Goal: Task Accomplishment & Management: Manage account settings

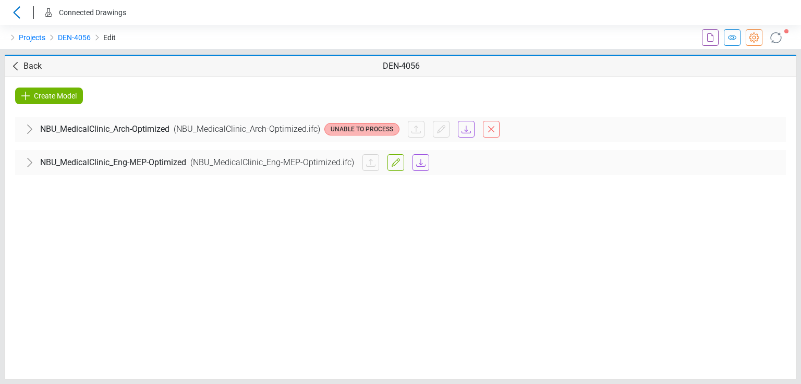
click at [45, 163] on span "NBU_MedicalClinic_Eng-MEP-Optimized" at bounding box center [113, 162] width 146 height 13
click at [68, 199] on div "MEP" at bounding box center [400, 194] width 754 height 29
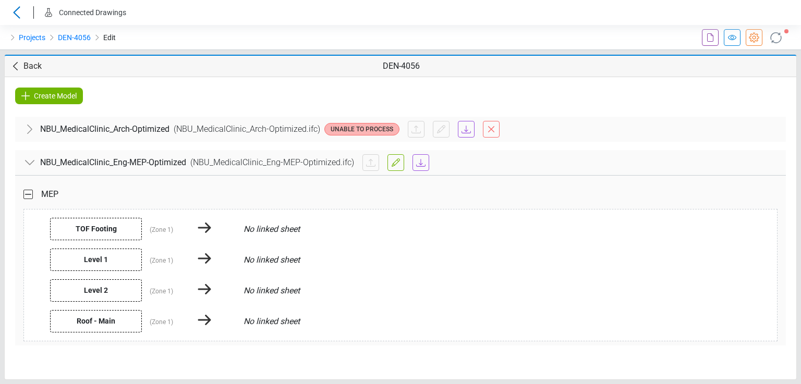
click at [31, 67] on span "Back" at bounding box center [32, 66] width 18 height 13
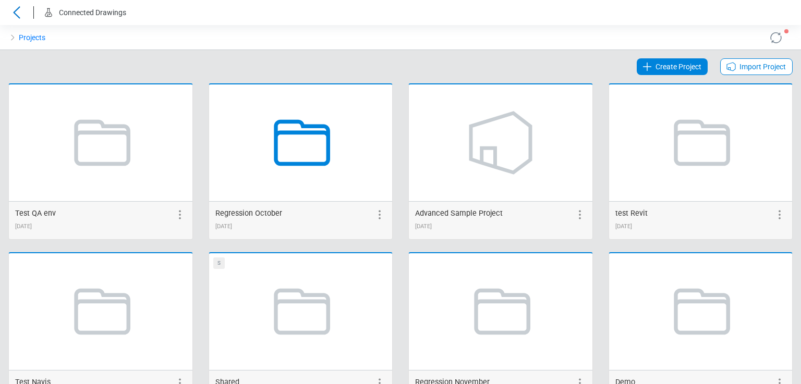
click at [271, 137] on icon at bounding box center [300, 142] width 79 height 79
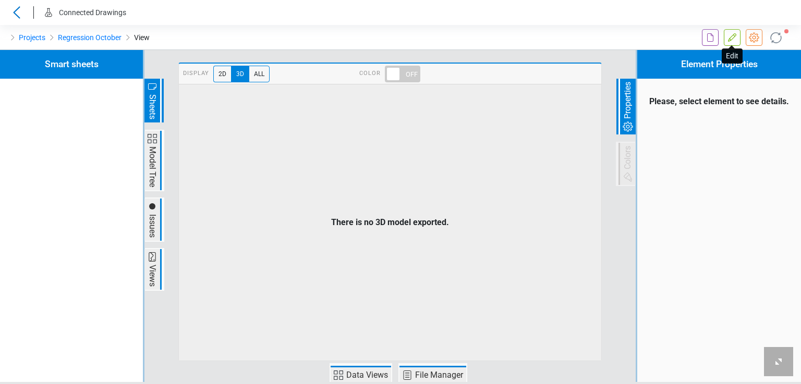
click at [733, 41] on icon at bounding box center [732, 37] width 13 height 13
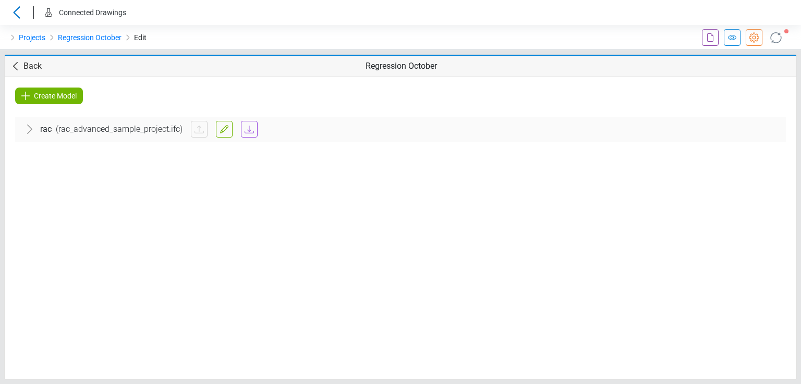
click at [106, 136] on div "rac ( rac_advanced_sample_project.ifc )" at bounding box center [400, 129] width 771 height 25
click at [106, 152] on div "Architectural" at bounding box center [400, 161] width 754 height 29
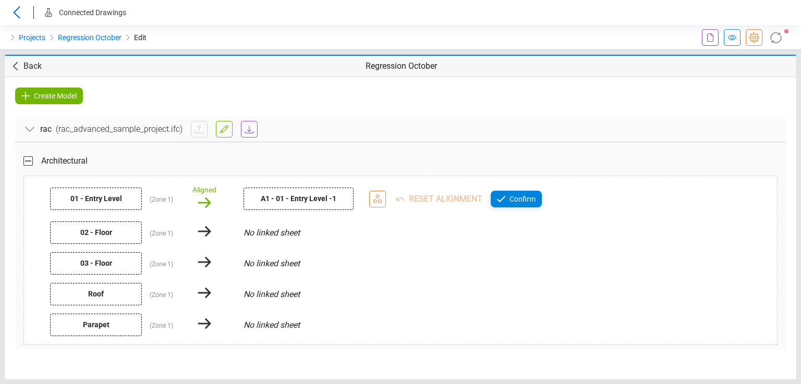
click at [8, 58] on div "Back Regression October" at bounding box center [401, 66] width 792 height 21
click at [9, 59] on div "Back Regression October" at bounding box center [401, 66] width 792 height 21
click at [12, 61] on icon at bounding box center [15, 66] width 13 height 13
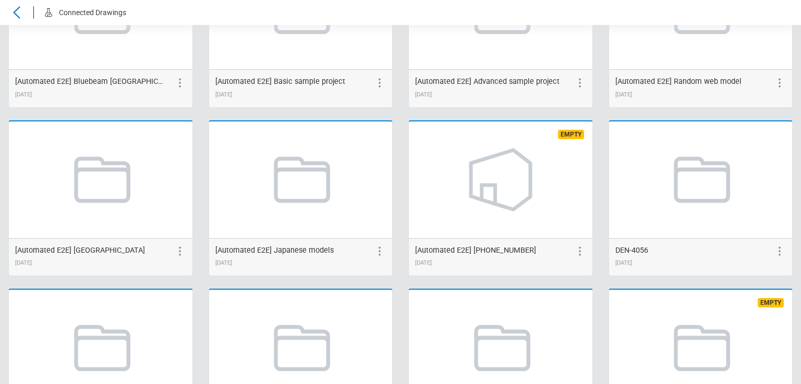
scroll to position [2067, 0]
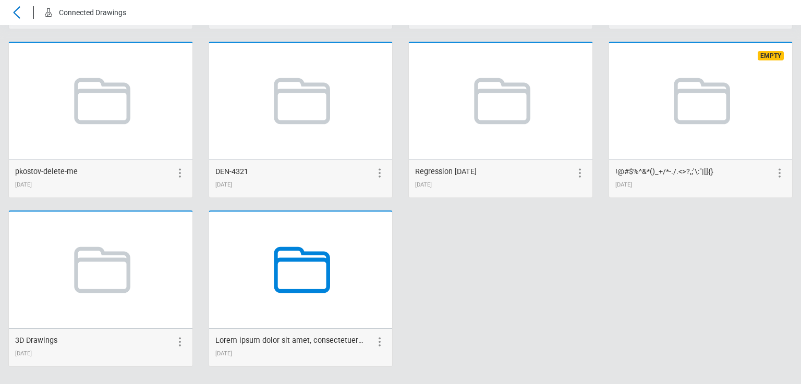
click at [320, 256] on icon at bounding box center [302, 270] width 56 height 46
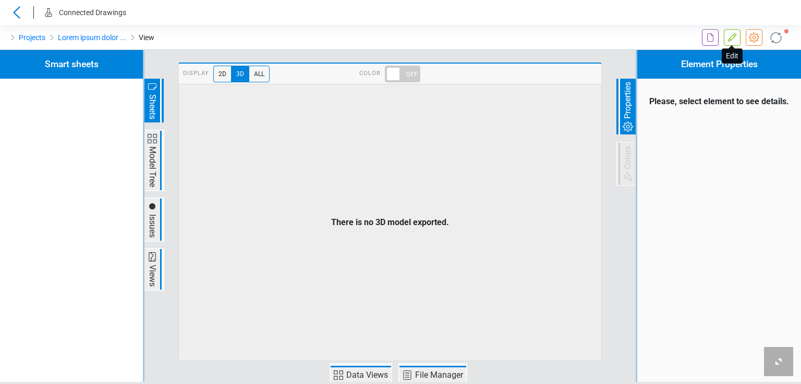
click at [730, 41] on icon at bounding box center [732, 37] width 8 height 8
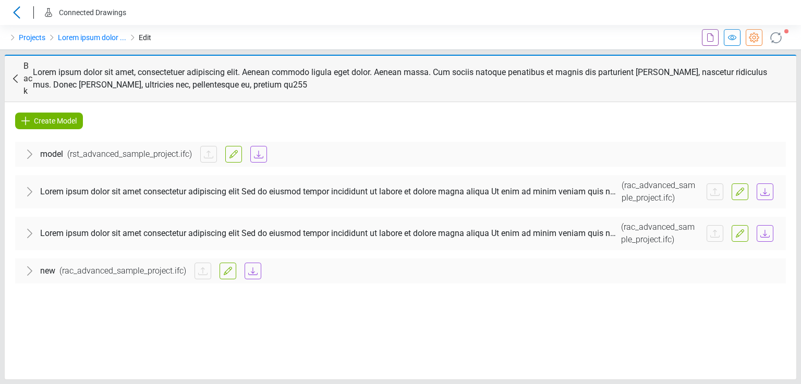
click at [70, 115] on span "Create Model" at bounding box center [55, 121] width 43 height 13
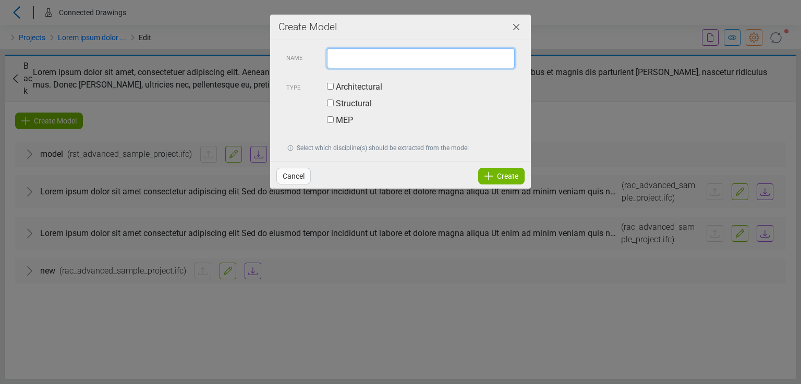
click at [341, 59] on input "text" at bounding box center [421, 58] width 188 height 20
type input "*******"
click at [353, 86] on label "Architectural" at bounding box center [354, 87] width 55 height 13
click at [487, 174] on icon at bounding box center [488, 176] width 13 height 13
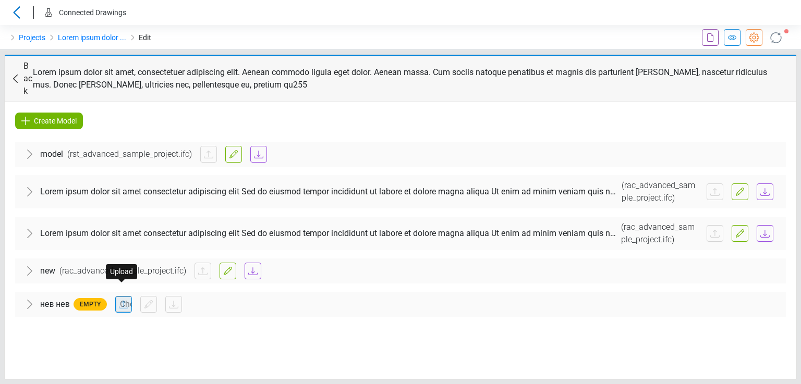
click at [122, 297] on input "file" at bounding box center [124, 305] width 16 height 16
type input "**********"
click at [755, 35] on icon at bounding box center [754, 37] width 13 height 13
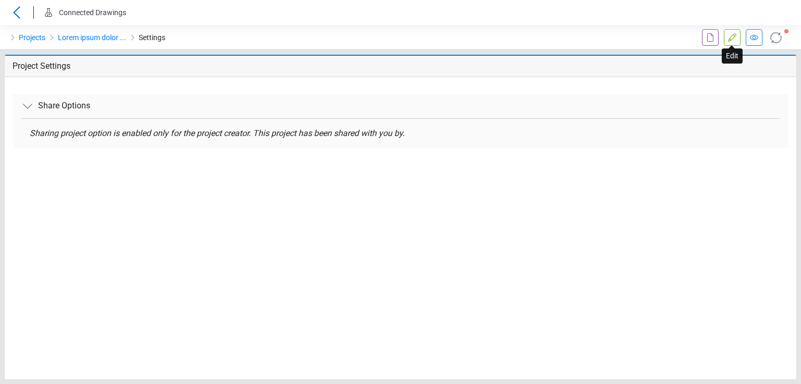
click at [737, 39] on icon at bounding box center [732, 37] width 13 height 13
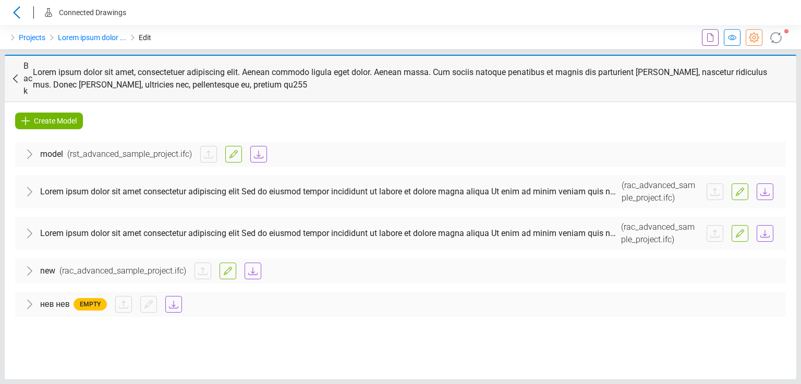
click at [218, 296] on div at bounding box center [444, 304] width 666 height 17
click at [154, 322] on div "Architectural" at bounding box center [400, 336] width 754 height 29
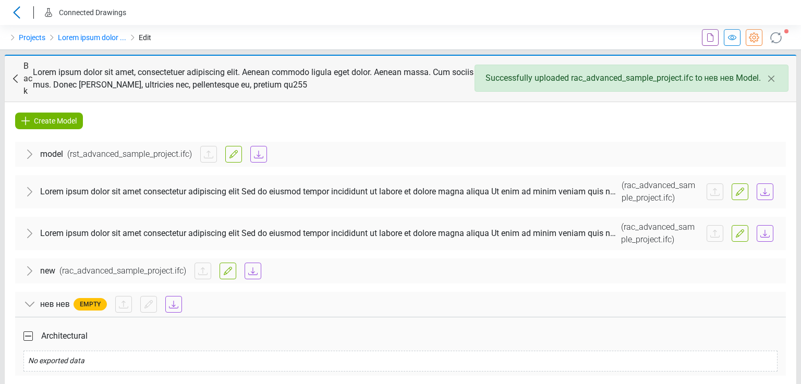
click at [756, 34] on icon at bounding box center [754, 37] width 10 height 10
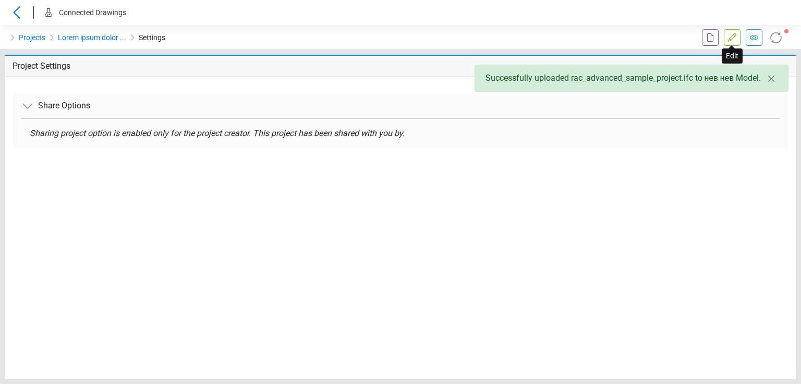
click at [735, 39] on icon at bounding box center [732, 37] width 13 height 13
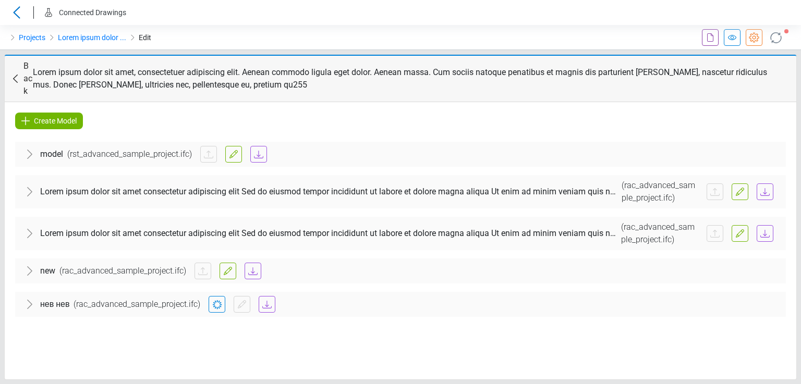
click at [82, 298] on span "( rac_advanced_sample_project.ifc )" at bounding box center [136, 304] width 135 height 13
click at [129, 322] on div "Architectural" at bounding box center [400, 336] width 754 height 29
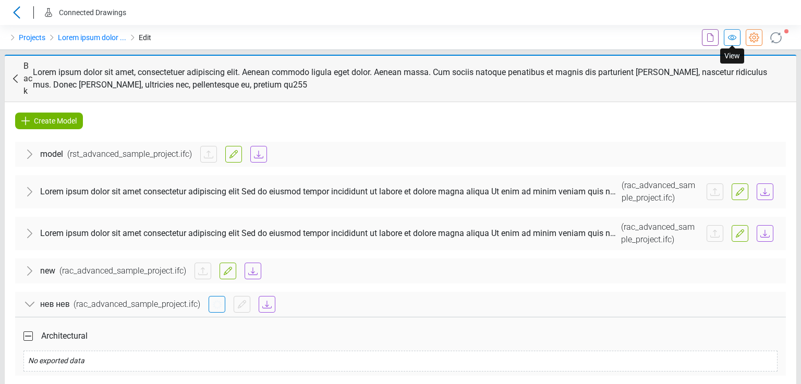
click at [733, 33] on icon at bounding box center [732, 37] width 13 height 13
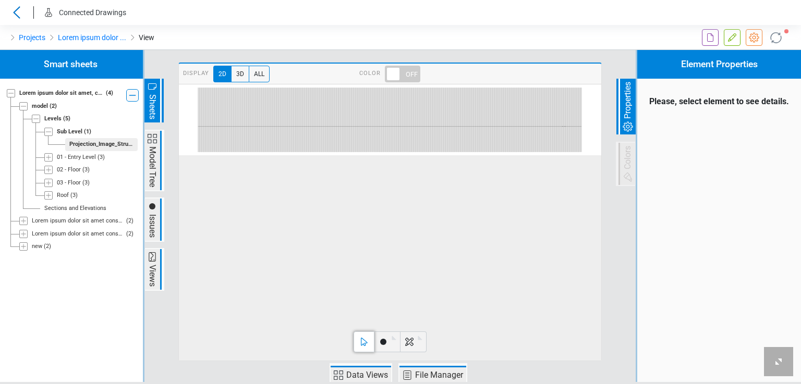
click at [22, 107] on div "Loading... Loading... Loading..." at bounding box center [70, 216] width 144 height 332
click at [24, 107] on icon at bounding box center [23, 106] width 8 height 8
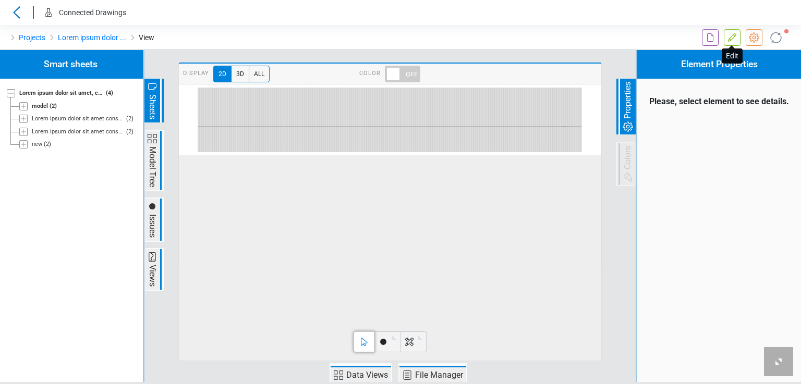
click at [733, 33] on icon at bounding box center [732, 37] width 13 height 13
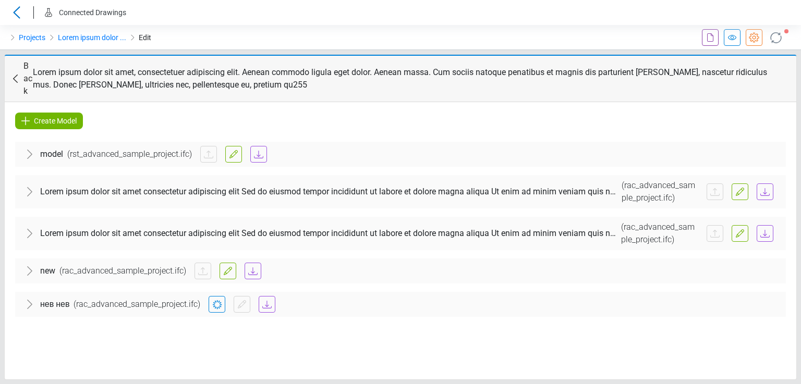
click at [58, 115] on span "Create Model" at bounding box center [55, 121] width 43 height 13
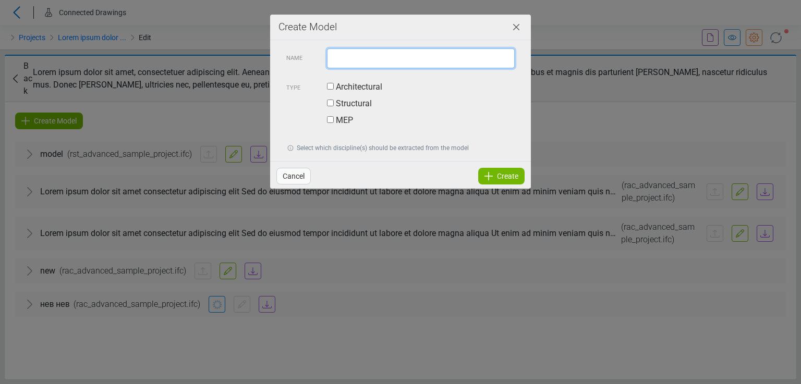
click at [389, 64] on input "text" at bounding box center [421, 58] width 188 height 20
type input "**"
click at [369, 89] on label "Architectural" at bounding box center [354, 87] width 55 height 13
click at [490, 170] on icon at bounding box center [488, 176] width 13 height 13
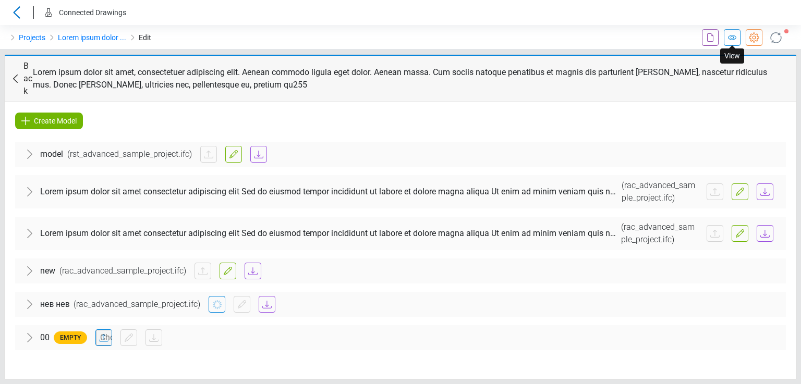
click at [730, 39] on icon at bounding box center [732, 37] width 8 height 5
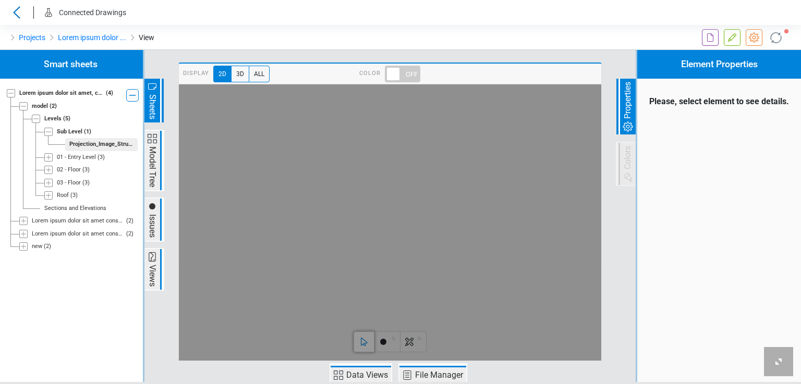
click at [339, 374] on icon at bounding box center [338, 375] width 13 height 13
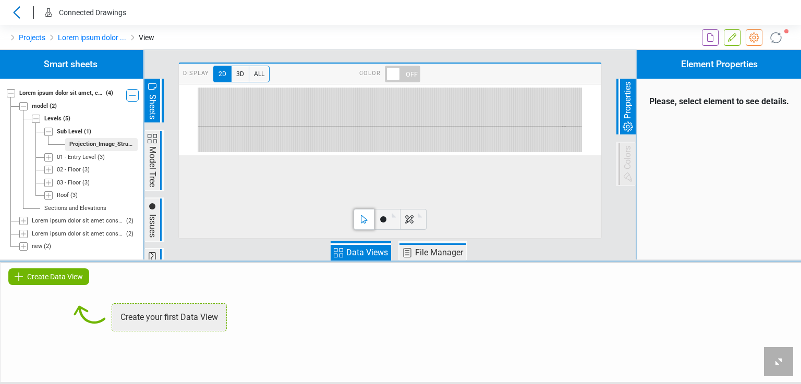
click at [23, 275] on icon at bounding box center [19, 277] width 13 height 13
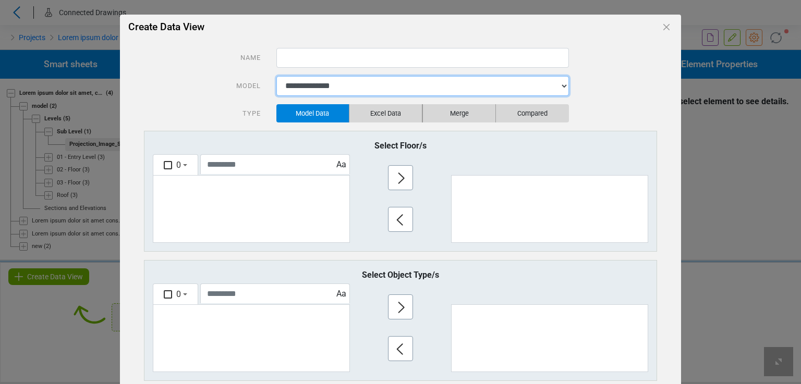
click at [288, 80] on select "**********" at bounding box center [422, 86] width 293 height 20
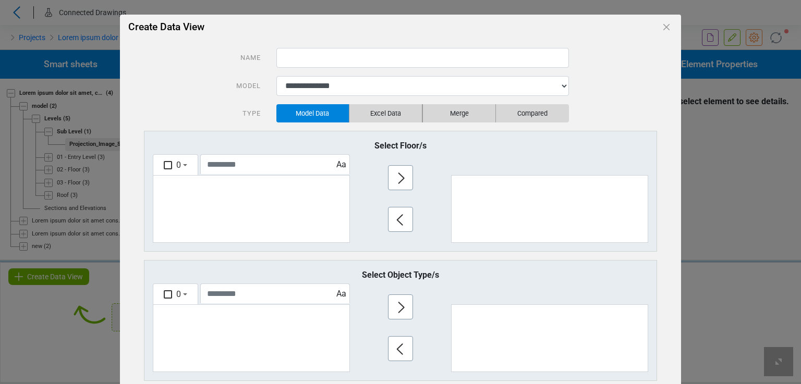
drag, startPoint x: 194, startPoint y: 82, endPoint x: 299, endPoint y: 56, distance: 108.5
click at [194, 82] on div "Model" at bounding box center [202, 86] width 132 height 20
click at [660, 26] on icon "Close" at bounding box center [666, 27] width 13 height 13
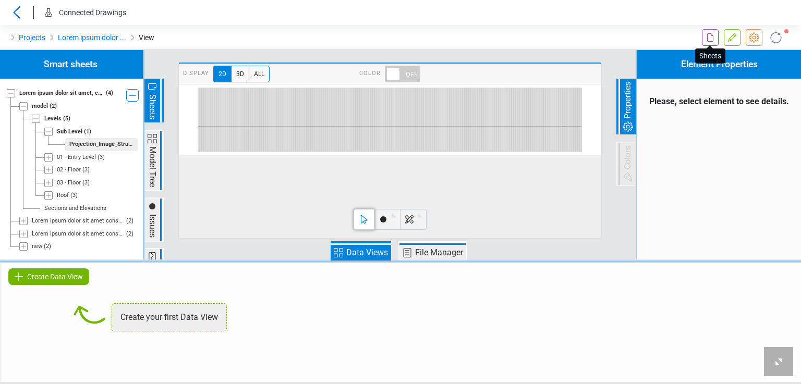
click at [711, 36] on icon at bounding box center [710, 37] width 13 height 13
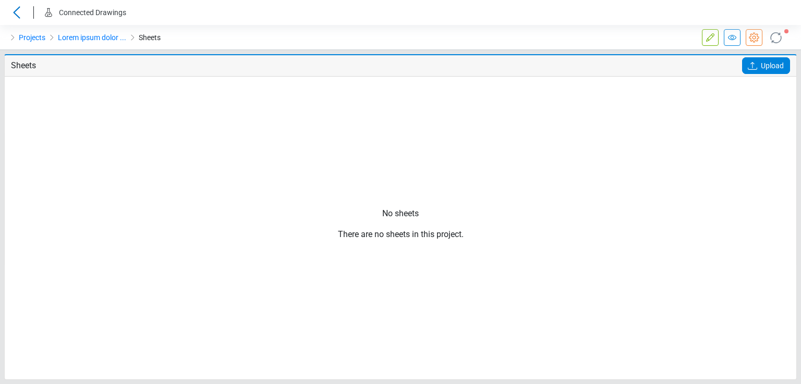
click at [757, 68] on icon at bounding box center [752, 66] width 9 height 8
click at [0, 0] on input "Upload" at bounding box center [0, 0] width 0 height 0
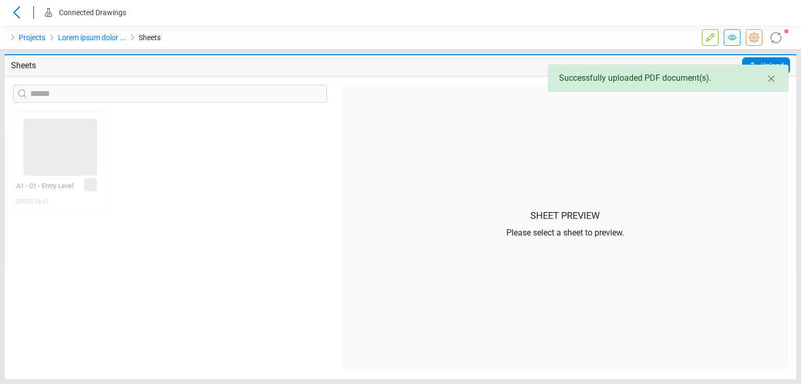
click at [782, 35] on icon at bounding box center [776, 37] width 18 height 18
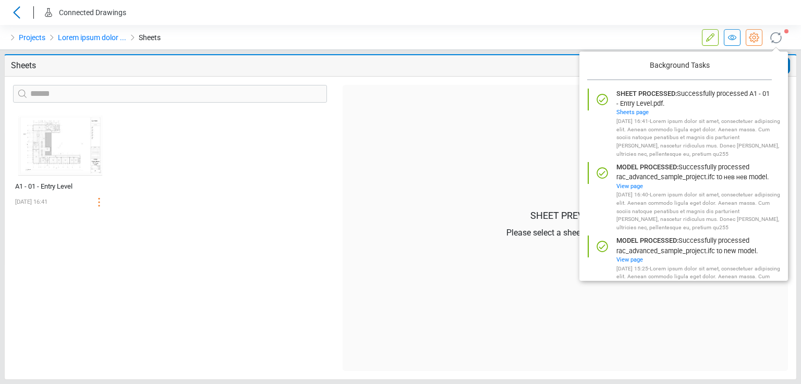
click at [756, 38] on circle at bounding box center [753, 37] width 3 height 3
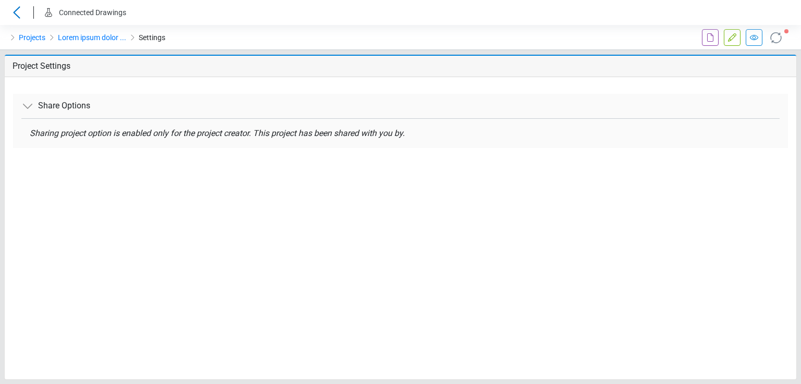
click at [715, 37] on icon at bounding box center [710, 37] width 13 height 13
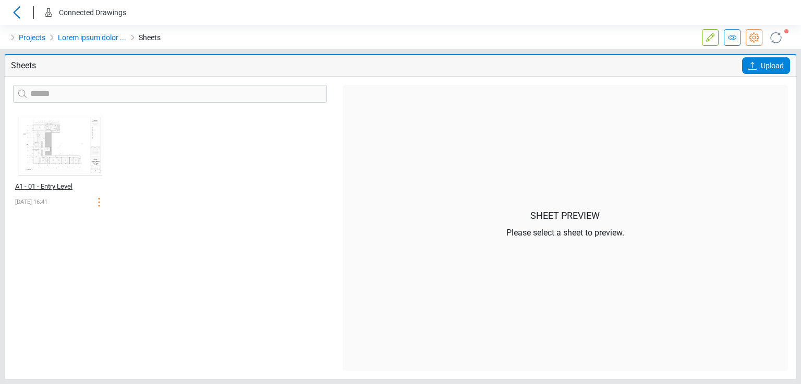
click at [46, 181] on div "A1 - 01 - Entry Level" at bounding box center [48, 186] width 67 height 10
select select "*****"
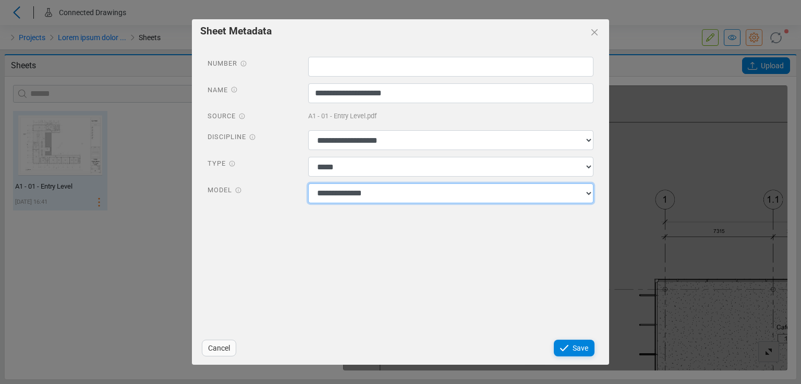
click at [348, 193] on select "**********" at bounding box center [451, 194] width 286 height 20
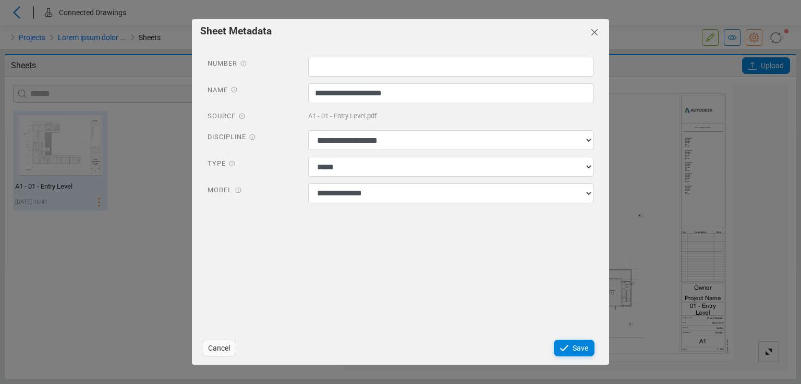
click at [599, 30] on icon "Close" at bounding box center [594, 32] width 13 height 13
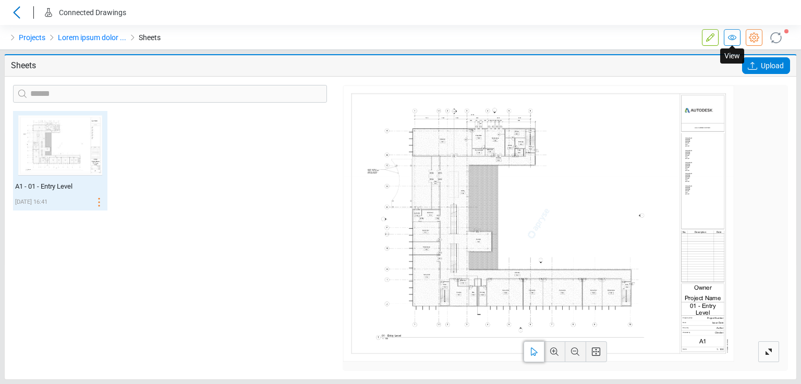
click at [730, 40] on icon at bounding box center [732, 37] width 13 height 13
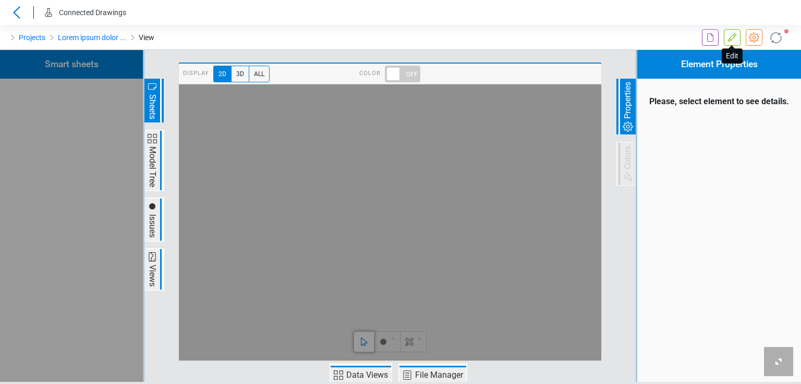
click at [733, 35] on icon at bounding box center [732, 37] width 8 height 8
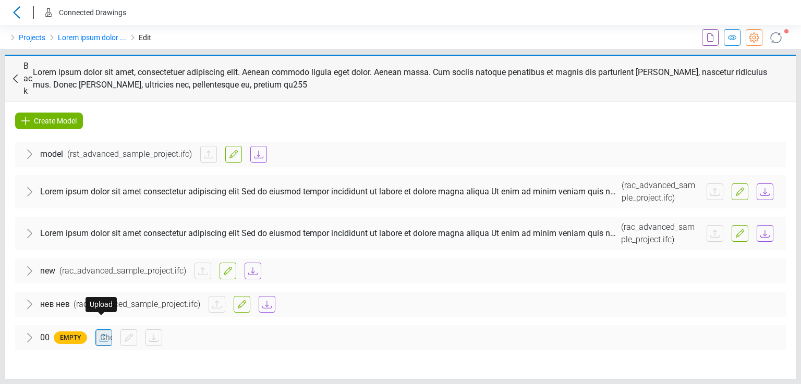
click at [105, 330] on input "file" at bounding box center [104, 338] width 16 height 16
type input "**********"
click at [714, 37] on icon at bounding box center [710, 37] width 13 height 13
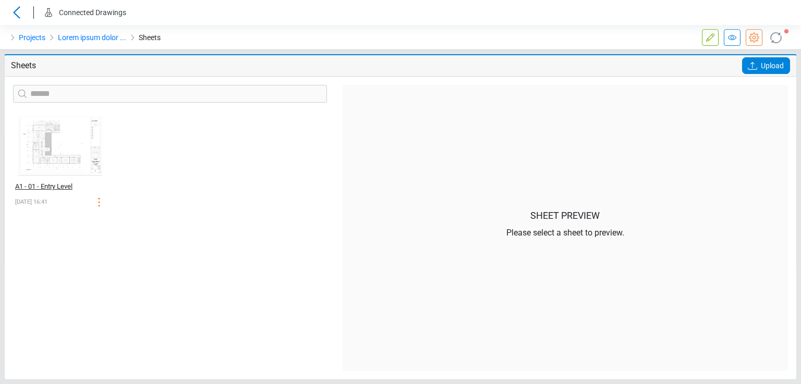
click at [66, 188] on div "A1 - 01 - Entry Level" at bounding box center [48, 186] width 67 height 10
select select "*****"
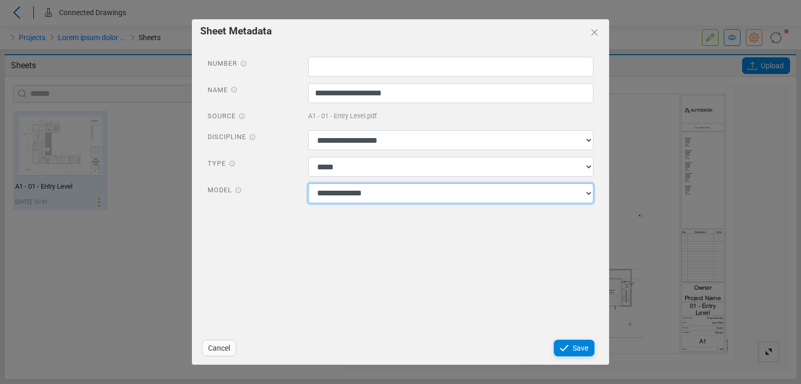
click at [454, 196] on select "**********" at bounding box center [451, 194] width 286 height 20
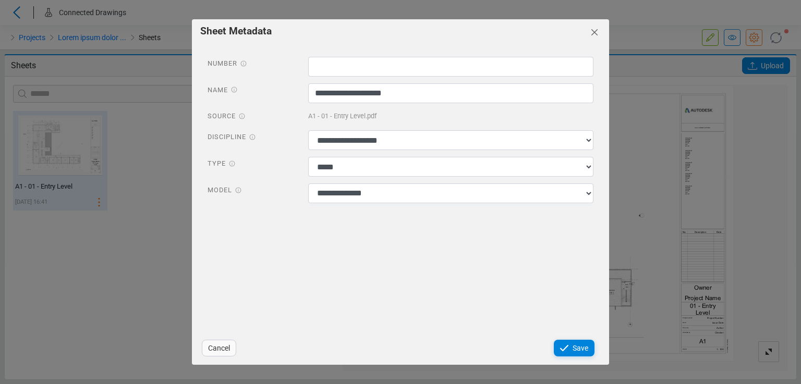
click at [594, 37] on icon "Close" at bounding box center [594, 32] width 13 height 13
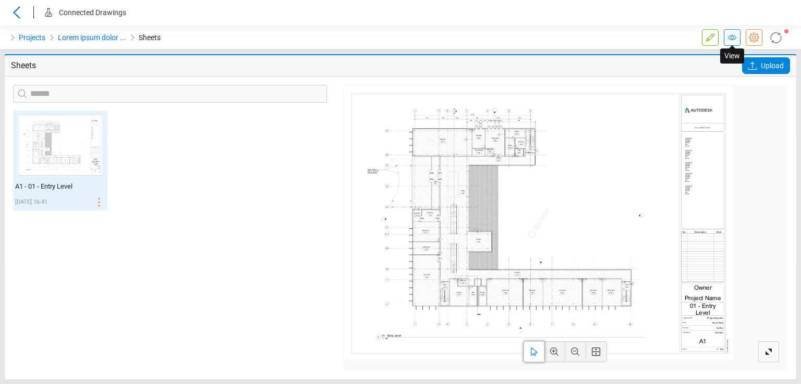
click at [730, 42] on icon at bounding box center [732, 37] width 13 height 13
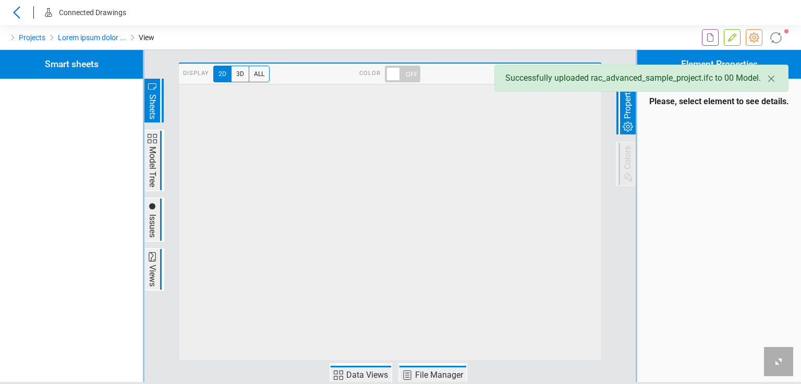
click at [347, 377] on span "Data Views" at bounding box center [367, 375] width 45 height 13
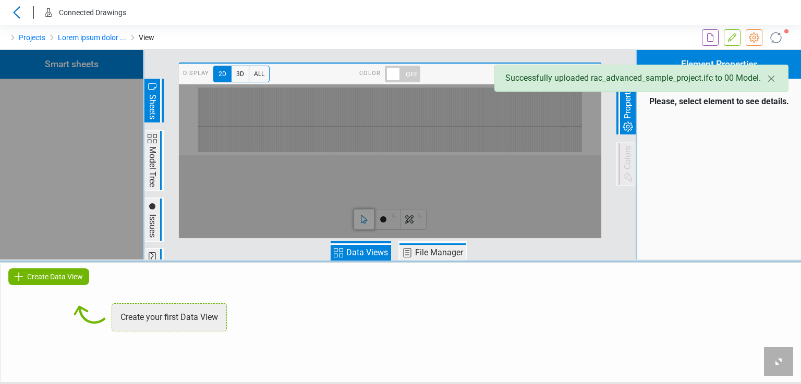
click at [63, 277] on span "Create Data View" at bounding box center [55, 277] width 56 height 13
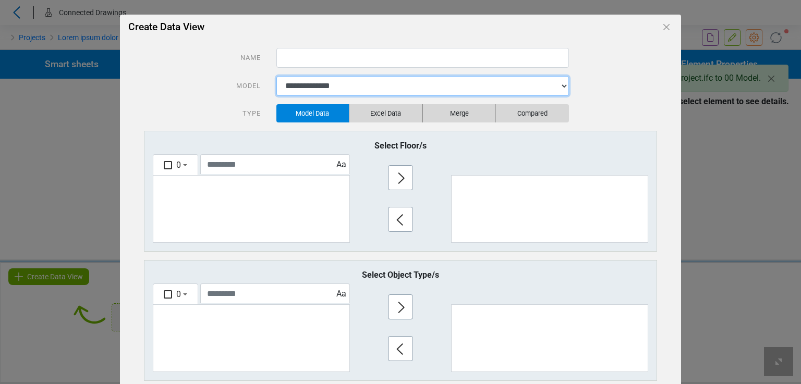
click at [320, 90] on select "**********" at bounding box center [422, 86] width 293 height 20
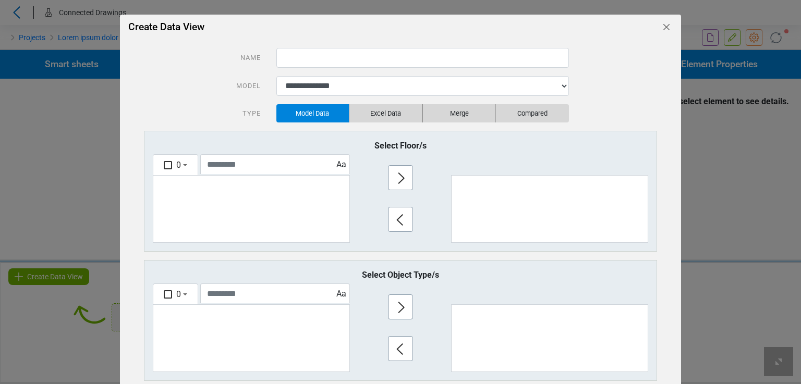
click at [660, 26] on icon "Close" at bounding box center [666, 27] width 13 height 13
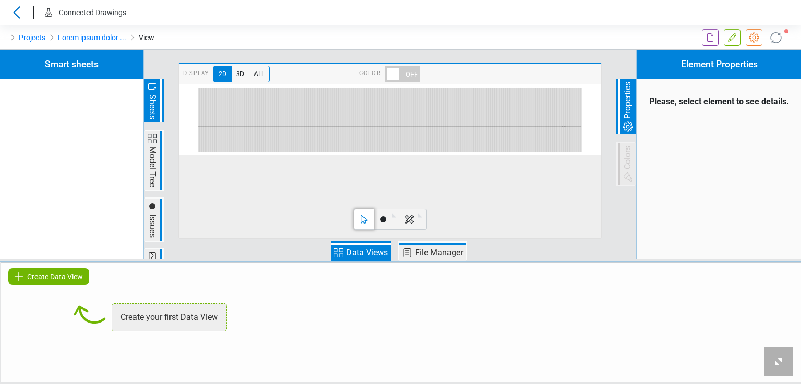
click at [363, 251] on span "Data Views" at bounding box center [367, 253] width 45 height 13
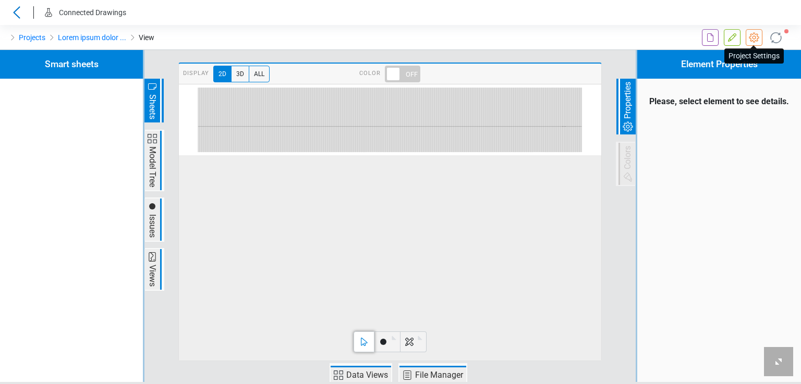
click at [750, 34] on icon at bounding box center [754, 37] width 10 height 10
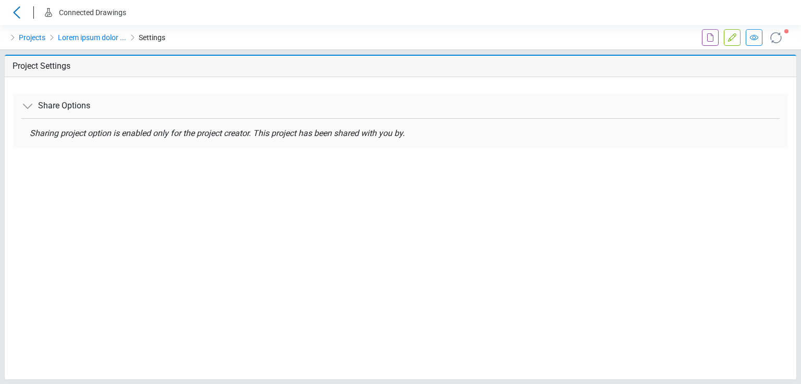
click at [752, 38] on icon at bounding box center [754, 37] width 13 height 13
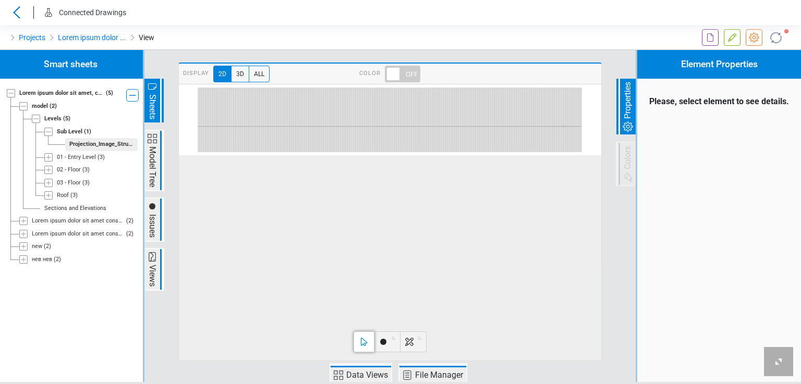
click at [25, 106] on icon at bounding box center [23, 106] width 8 height 8
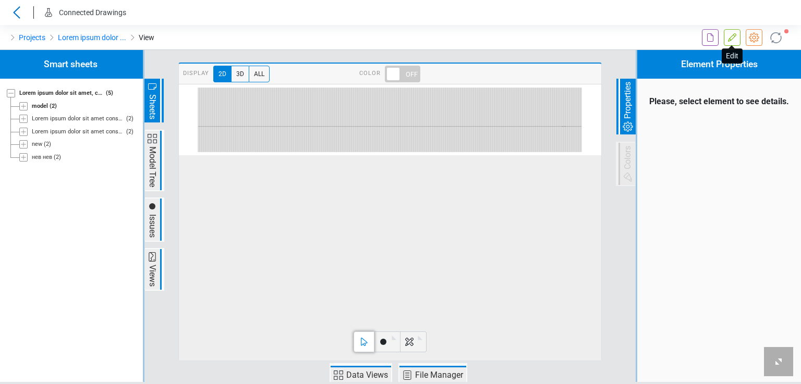
click at [732, 37] on icon at bounding box center [732, 37] width 13 height 13
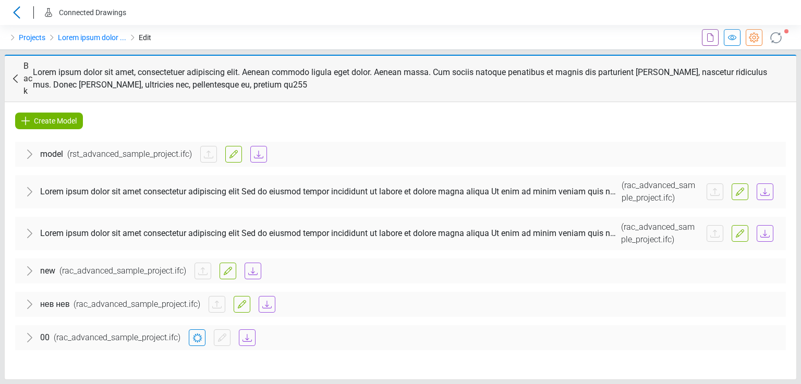
click at [55, 115] on span "Create Model" at bounding box center [55, 121] width 43 height 13
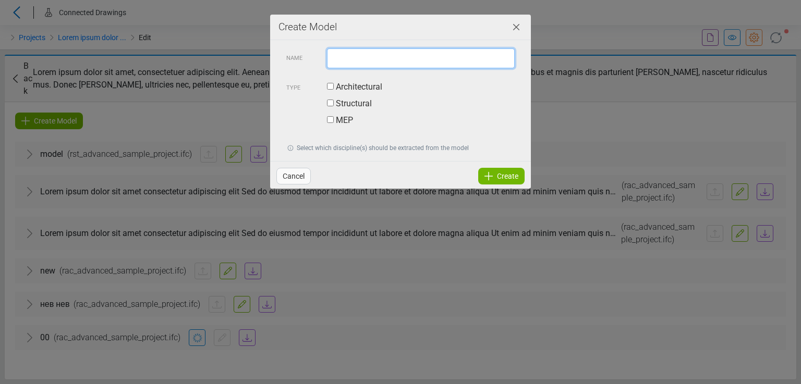
click at [348, 65] on input "text" at bounding box center [421, 58] width 188 height 20
type input "***"
click at [350, 82] on label "Architectural" at bounding box center [354, 87] width 55 height 13
click at [349, 102] on label "Structural" at bounding box center [349, 104] width 45 height 13
click at [340, 119] on label "MEP" at bounding box center [340, 120] width 26 height 13
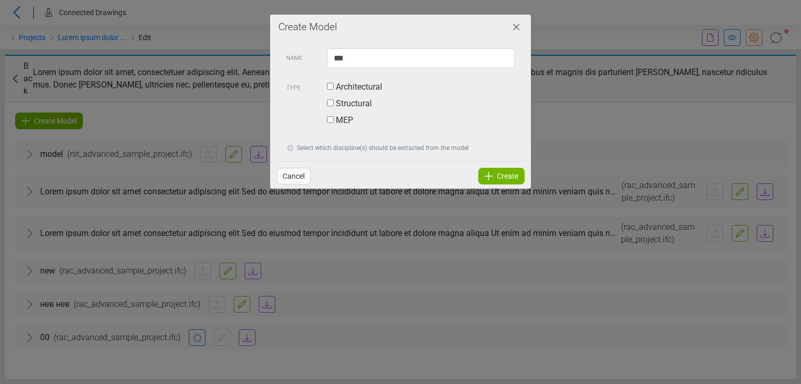
click at [500, 177] on span "Create" at bounding box center [507, 176] width 21 height 13
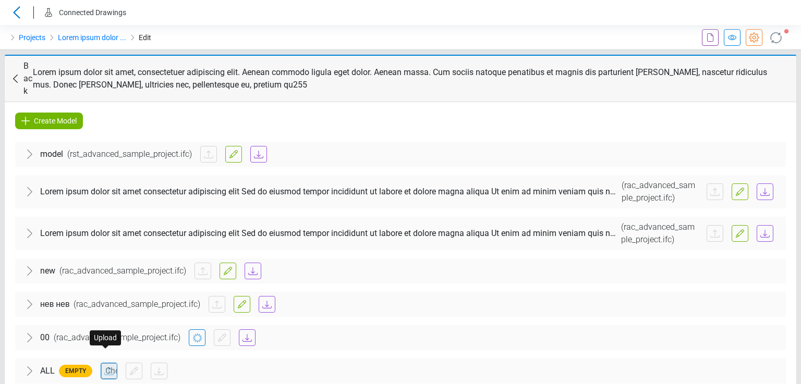
click at [106, 363] on input "file" at bounding box center [109, 371] width 16 height 16
type input "**********"
click at [726, 39] on icon at bounding box center [732, 37] width 13 height 13
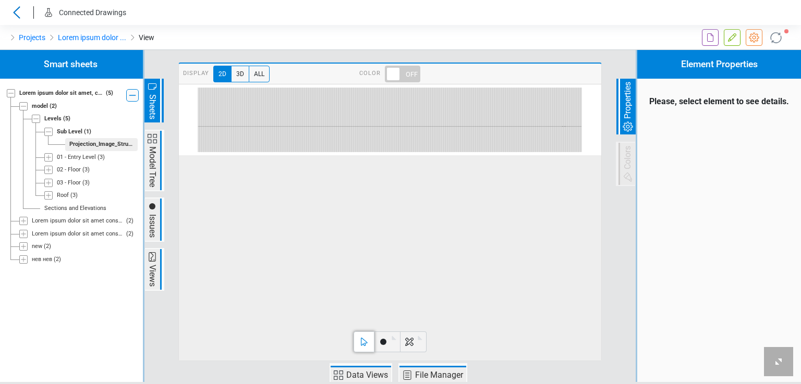
click at [25, 106] on icon at bounding box center [23, 106] width 8 height 8
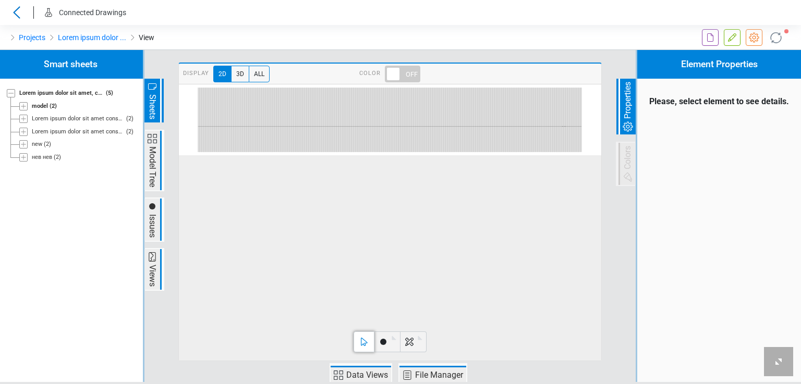
click at [339, 373] on icon at bounding box center [338, 375] width 13 height 13
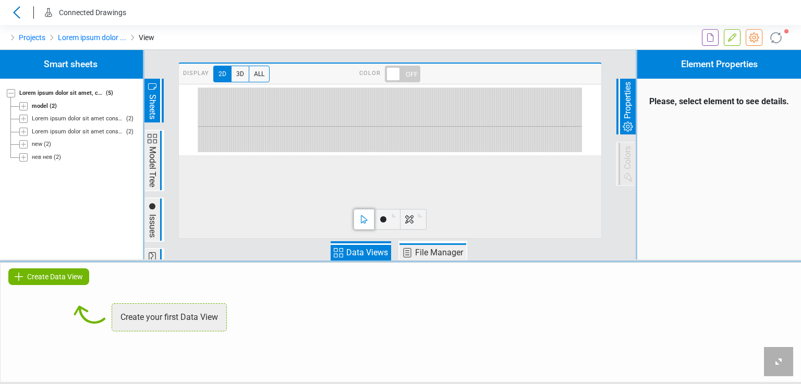
click at [80, 278] on span "Create Data View" at bounding box center [55, 277] width 56 height 13
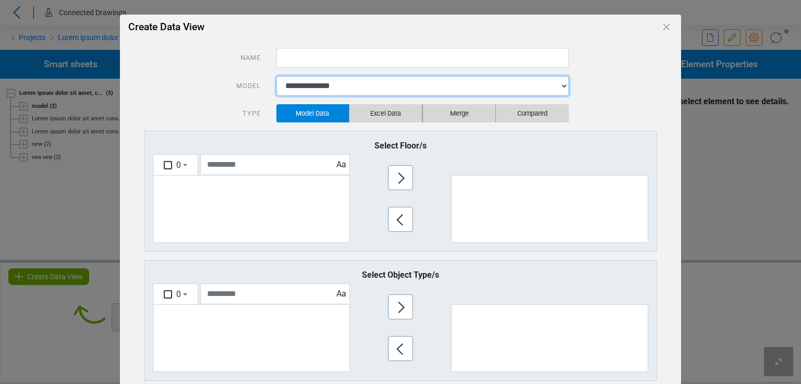
click at [344, 83] on select "**********" at bounding box center [422, 86] width 293 height 20
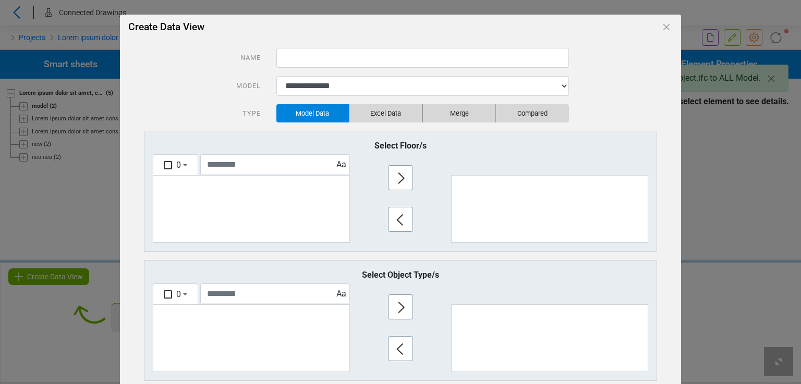
click at [214, 89] on div "Model" at bounding box center [202, 86] width 132 height 20
click at [662, 29] on icon "Close" at bounding box center [666, 27] width 13 height 13
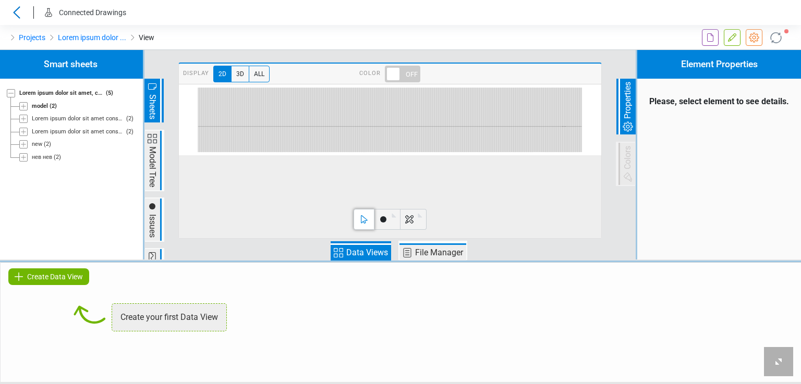
click at [775, 38] on icon at bounding box center [776, 37] width 18 height 18
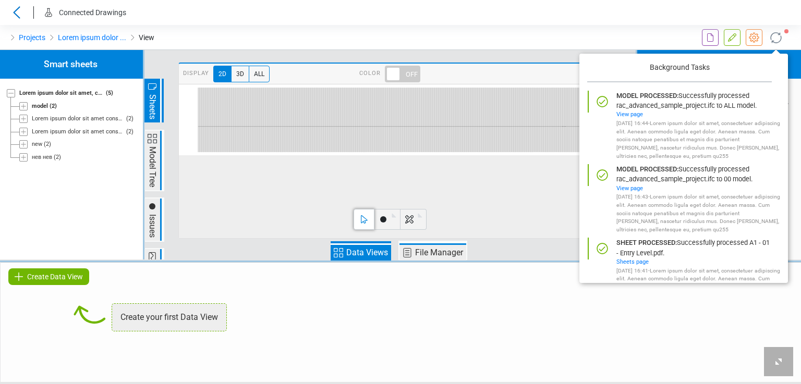
click at [432, 207] on div "0mm" at bounding box center [390, 161] width 422 height 154
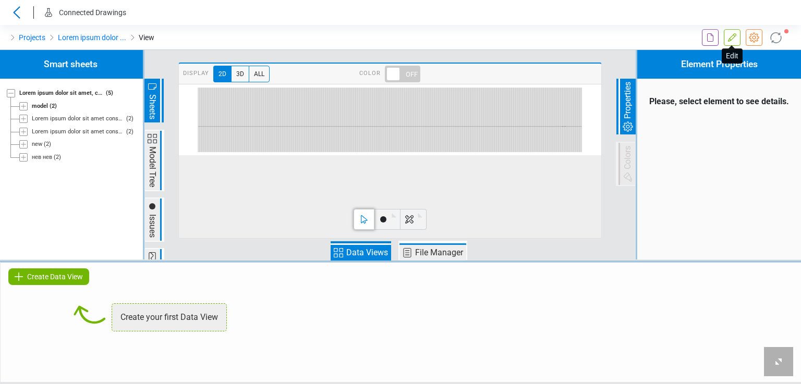
click at [731, 37] on icon at bounding box center [732, 37] width 8 height 8
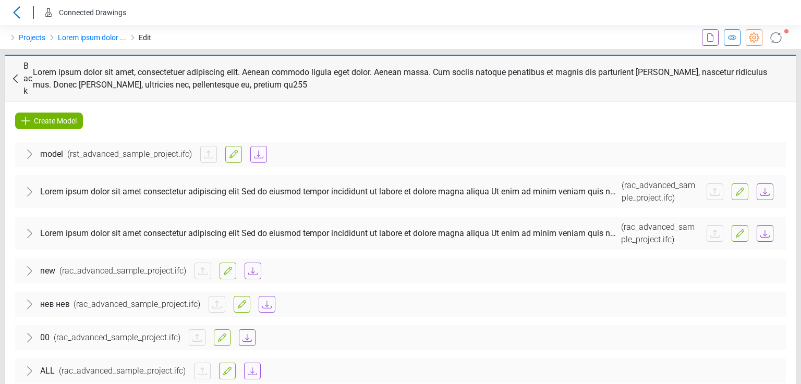
scroll to position [1, 0]
click at [125, 365] on span "( rac_advanced_sample_project.ifc )" at bounding box center [122, 371] width 135 height 13
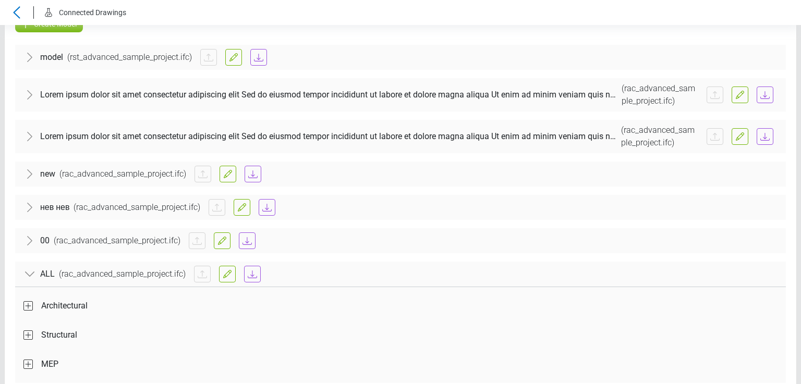
click at [47, 300] on span "Architectural" at bounding box center [64, 306] width 46 height 13
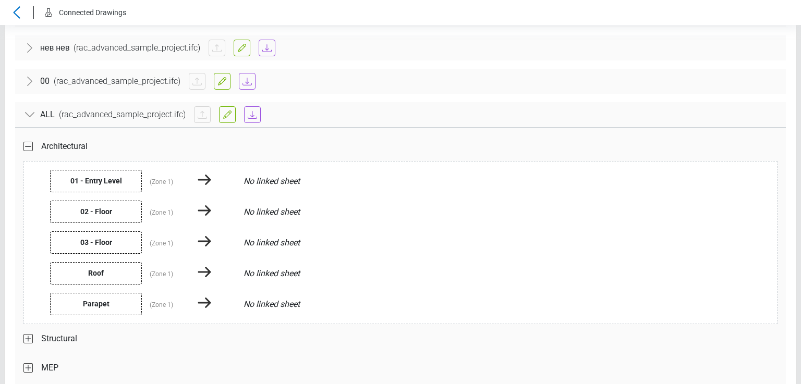
scroll to position [259, 0]
click at [163, 322] on div "Structural" at bounding box center [400, 336] width 754 height 29
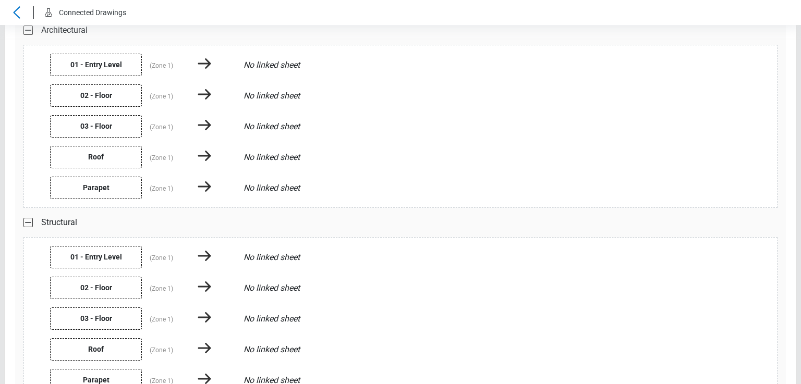
scroll to position [421, 0]
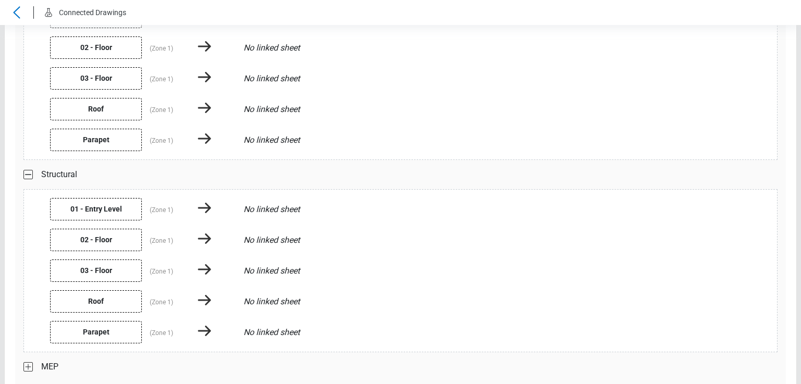
click at [181, 353] on div "MEP" at bounding box center [400, 367] width 754 height 29
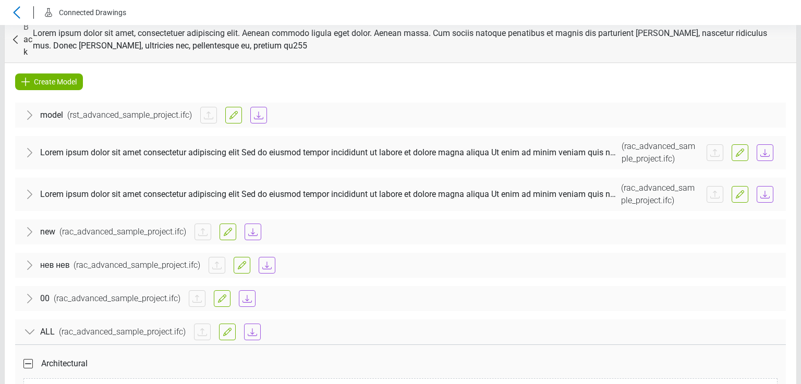
scroll to position [0, 0]
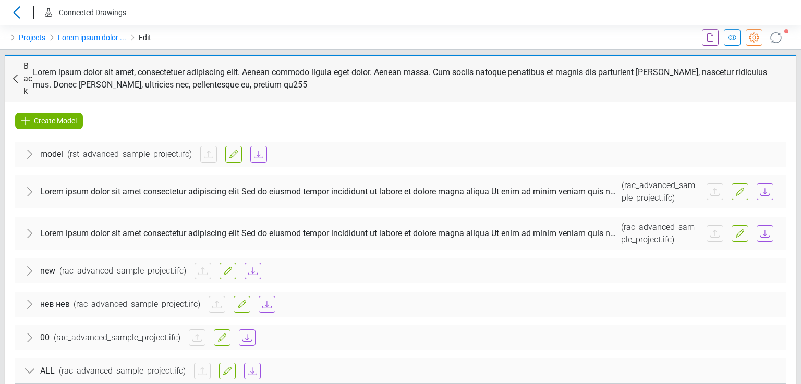
click at [10, 75] on icon at bounding box center [15, 78] width 13 height 13
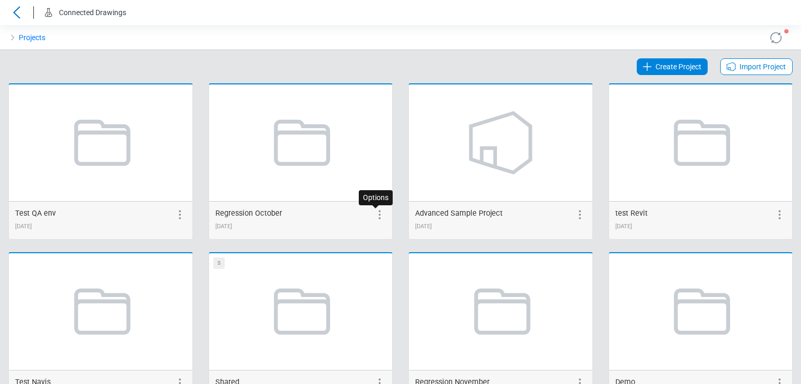
click at [373, 215] on icon at bounding box center [379, 215] width 13 height 13
click at [321, 215] on icon at bounding box center [327, 215] width 13 height 13
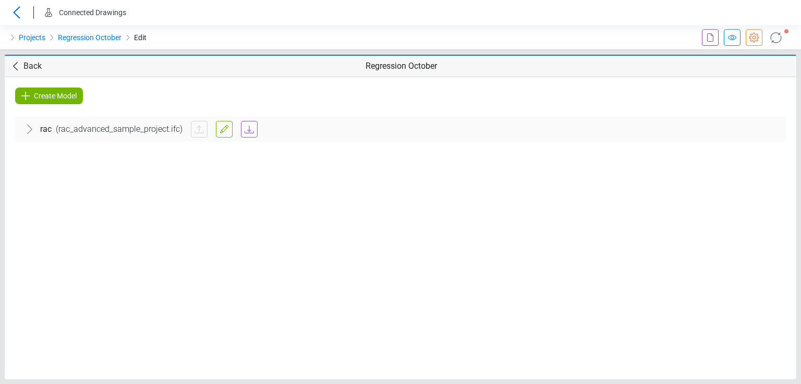
click at [132, 134] on span "( rac_advanced_sample_project.ifc )" at bounding box center [119, 129] width 135 height 13
click at [131, 156] on div "Architectural" at bounding box center [400, 161] width 754 height 29
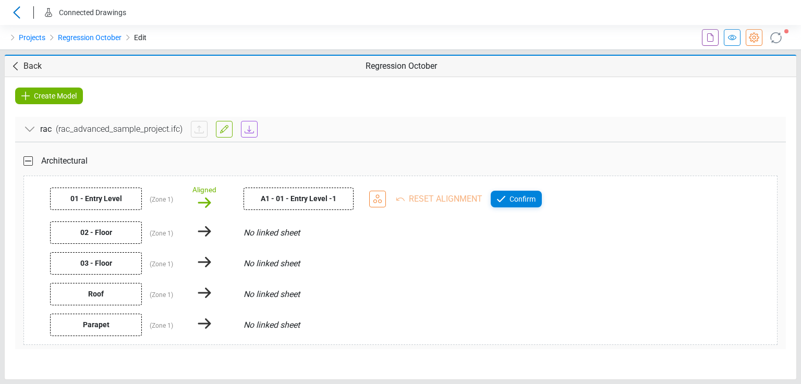
click at [37, 67] on span "Back" at bounding box center [32, 66] width 18 height 13
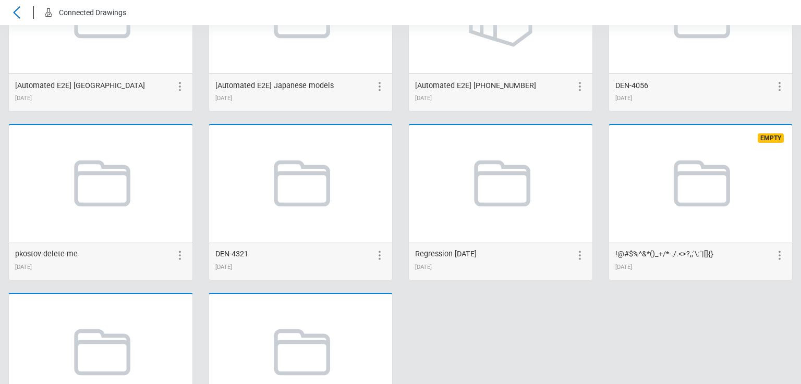
scroll to position [2067, 0]
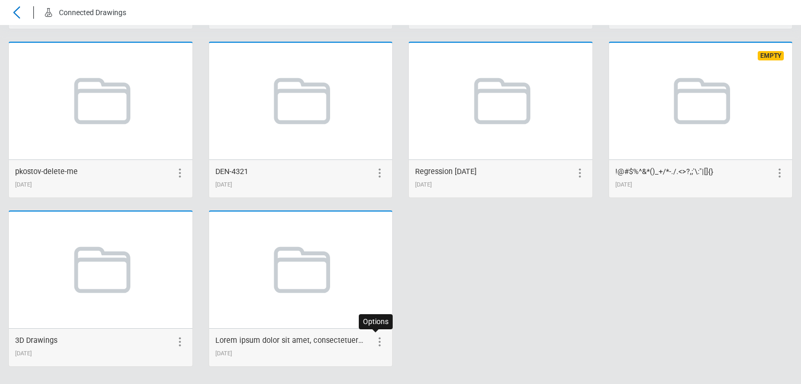
click at [377, 338] on icon at bounding box center [379, 342] width 13 height 13
click at [325, 340] on icon at bounding box center [327, 342] width 8 height 8
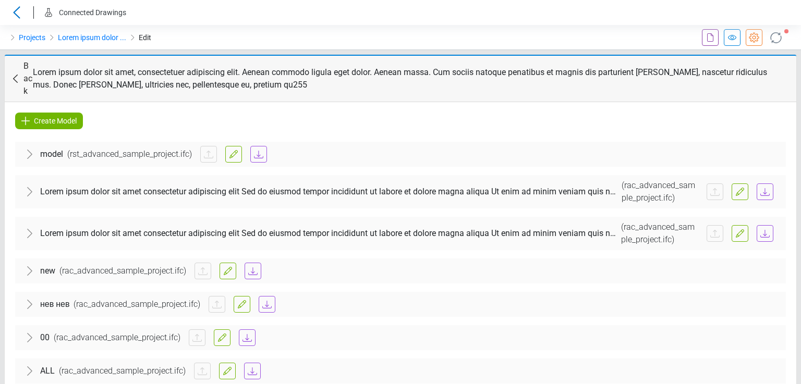
scroll to position [1, 0]
click at [41, 114] on span "Create Model" at bounding box center [55, 120] width 43 height 13
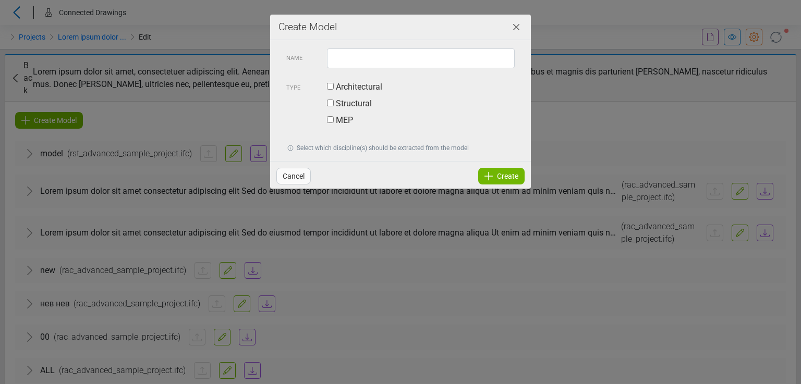
click at [339, 69] on div "Type Architectural Structural MEP" at bounding box center [400, 105] width 244 height 75
click at [343, 63] on input "text" at bounding box center [421, 58] width 188 height 20
type input "****"
click at [346, 83] on label "Architectural" at bounding box center [354, 87] width 55 height 13
click at [349, 105] on label "Structural" at bounding box center [349, 104] width 45 height 13
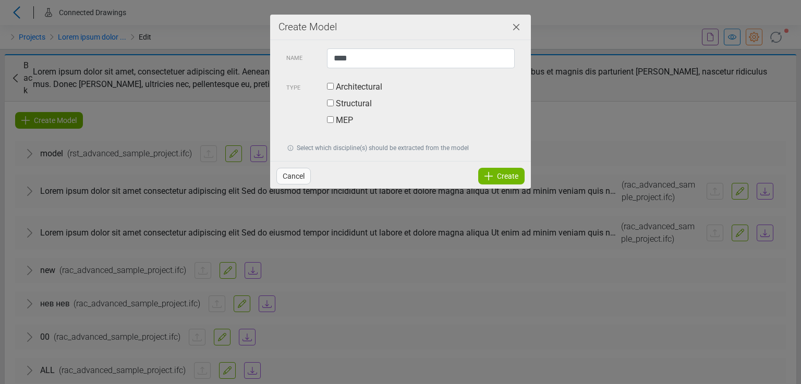
click at [342, 123] on label "MEP" at bounding box center [340, 120] width 26 height 13
click at [499, 171] on span "Create" at bounding box center [507, 176] width 21 height 13
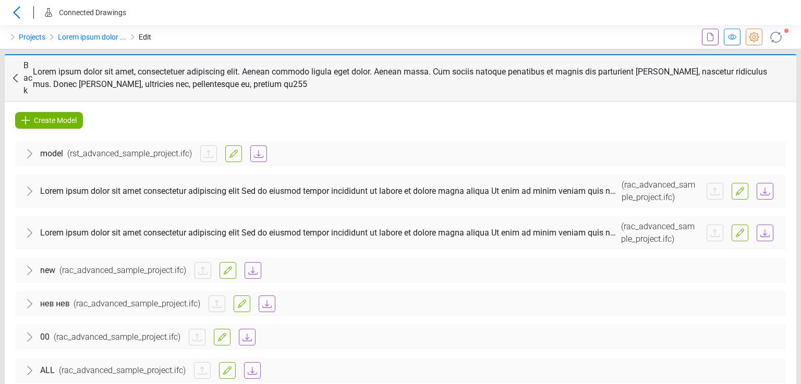
scroll to position [33, 0]
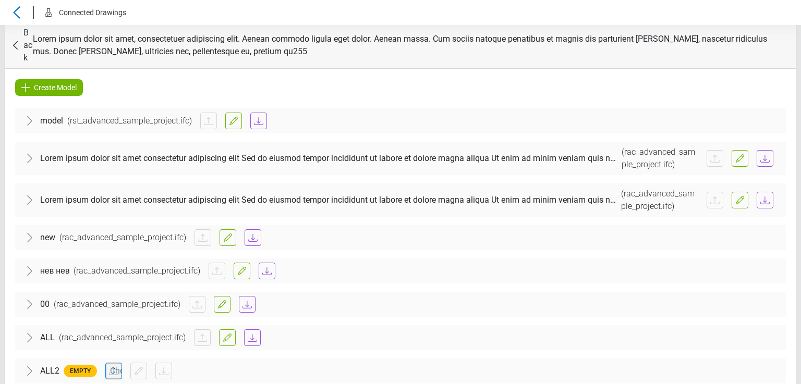
click at [47, 365] on span "ALL2" at bounding box center [49, 371] width 19 height 13
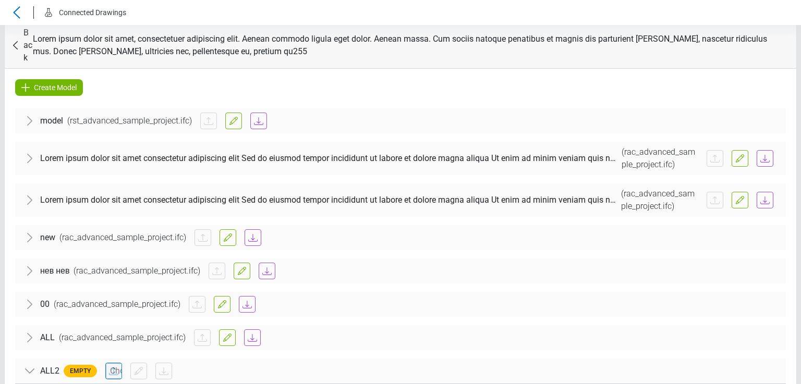
scroll to position [130, 0]
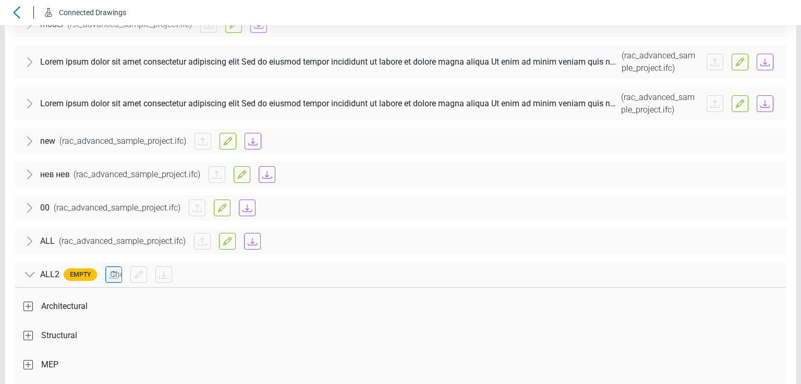
click at [52, 300] on span "Architectural" at bounding box center [64, 306] width 46 height 13
click at [65, 372] on div "MEP" at bounding box center [400, 385] width 754 height 29
click at [61, 350] on span "Structural" at bounding box center [59, 356] width 36 height 13
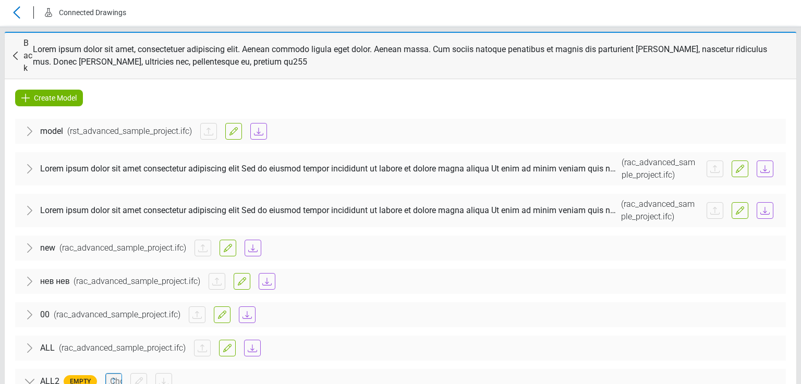
scroll to position [0, 0]
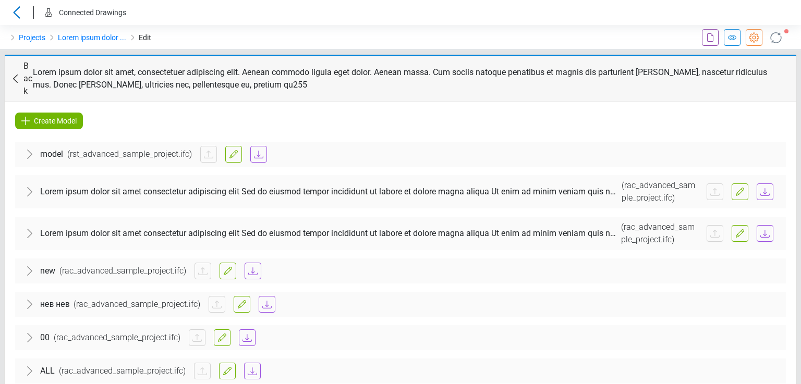
click at [22, 17] on icon at bounding box center [16, 12] width 17 height 13
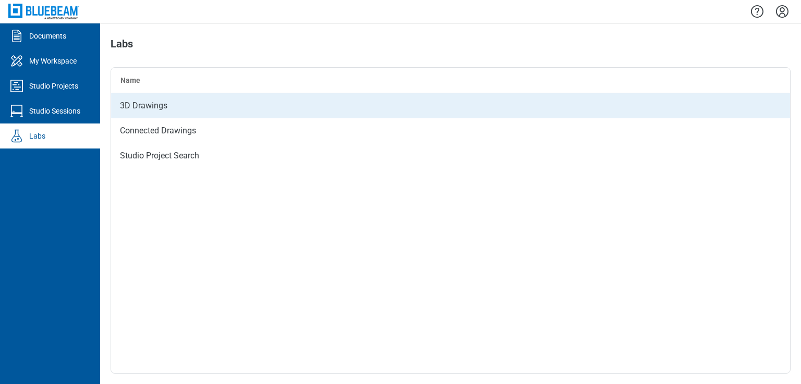
click at [156, 109] on div "3D Drawings" at bounding box center [450, 105] width 679 height 25
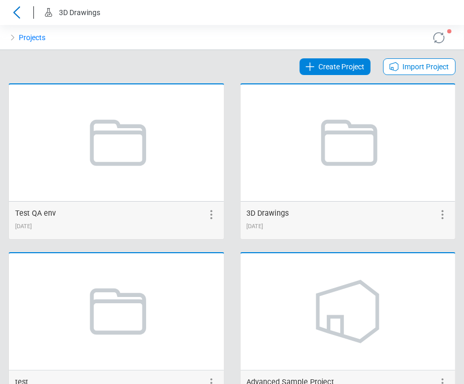
click at [323, 68] on span "Create Project" at bounding box center [341, 66] width 46 height 13
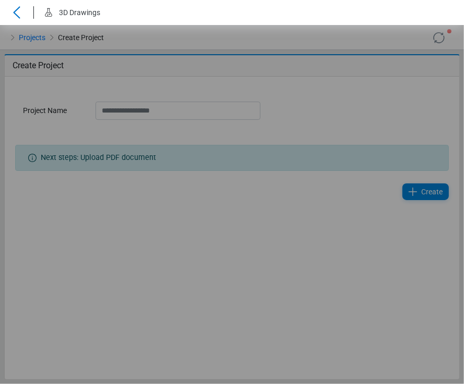
click at [116, 111] on div "Loading... Loading... Loading..." at bounding box center [232, 204] width 464 height 359
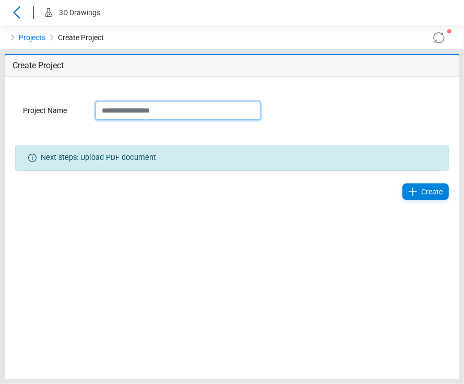
click at [119, 110] on input "Project Name" at bounding box center [177, 111] width 165 height 18
paste input "**********"
type input "**********"
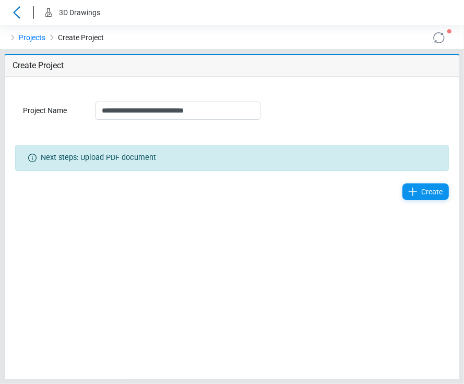
click at [419, 198] on div "Create" at bounding box center [425, 192] width 46 height 17
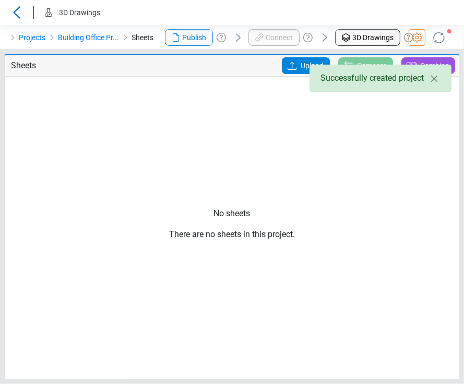
click at [292, 65] on icon at bounding box center [291, 66] width 9 height 8
click at [0, 0] on input "Upload" at bounding box center [0, 0] width 0 height 0
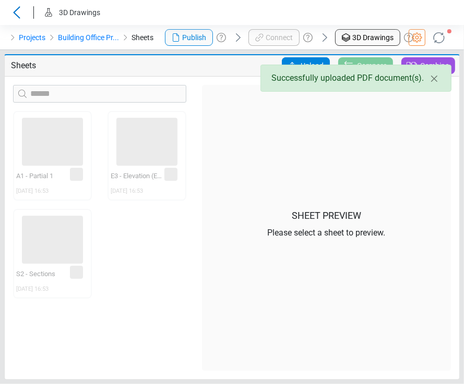
click at [318, 59] on span "Upload" at bounding box center [311, 65] width 23 height 17
click at [0, 0] on input "Upload" at bounding box center [0, 0] width 0 height 0
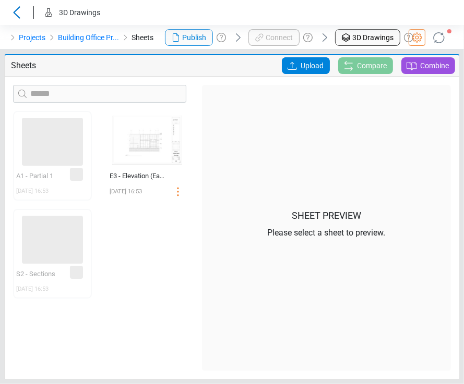
click at [302, 66] on div "Upload" at bounding box center [305, 65] width 56 height 17
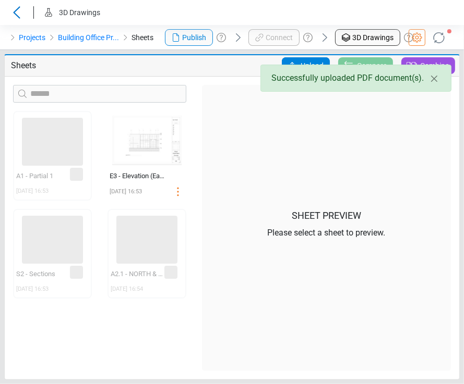
click at [296, 63] on icon at bounding box center [292, 65] width 13 height 13
click at [0, 0] on input "Upload" at bounding box center [0, 0] width 0 height 0
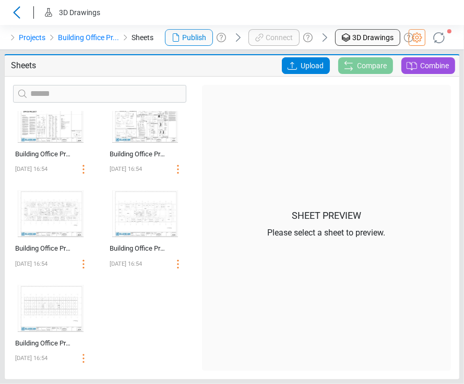
scroll to position [690, 0]
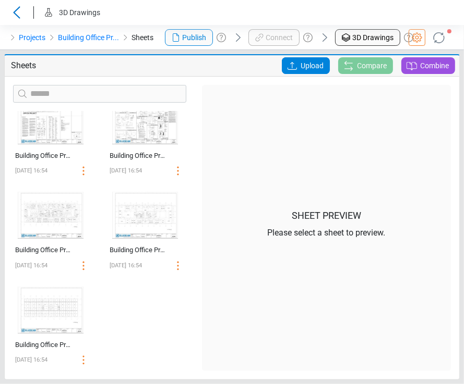
click at [436, 36] on icon at bounding box center [438, 37] width 17 height 17
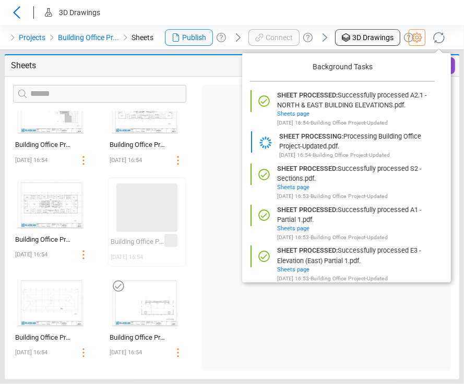
scroll to position [168, 0]
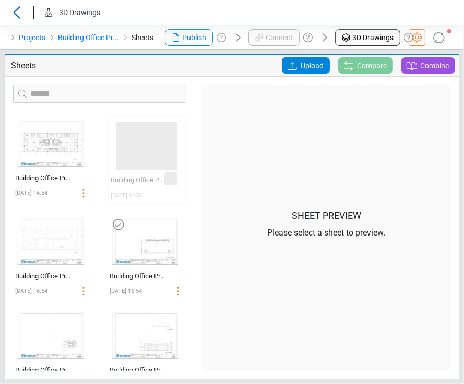
scroll to position [270, 0]
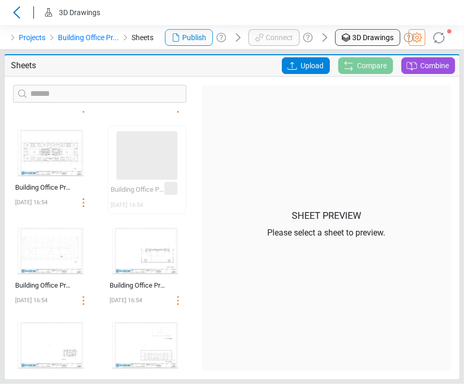
click at [440, 38] on icon at bounding box center [438, 37] width 23 height 23
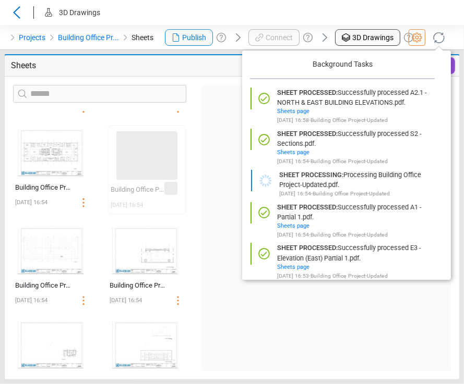
click at [442, 17] on header "3D Drawings" at bounding box center [232, 12] width 464 height 25
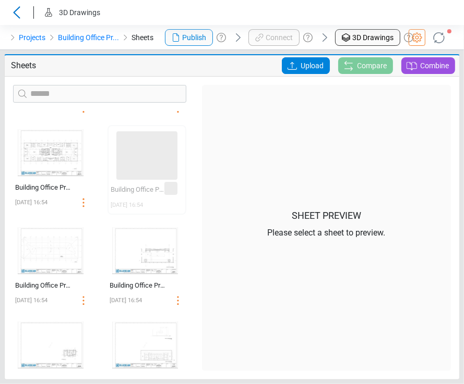
click at [442, 38] on icon at bounding box center [439, 38] width 18 height 18
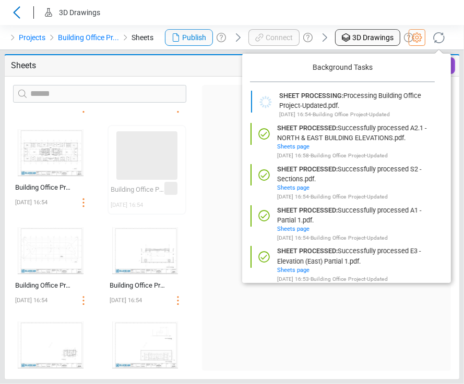
click at [442, 38] on icon at bounding box center [438, 37] width 23 height 23
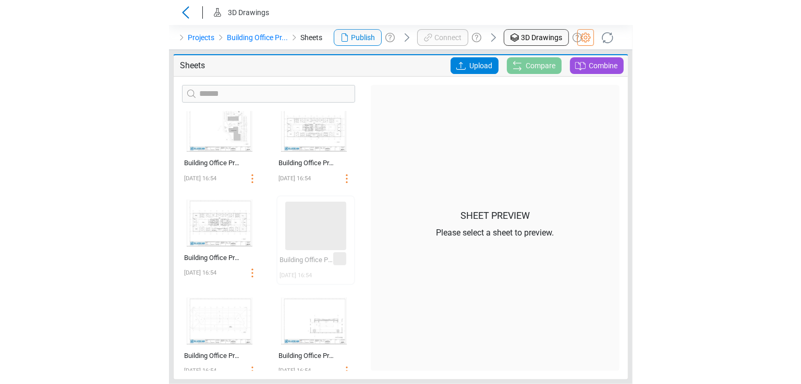
scroll to position [209, 0]
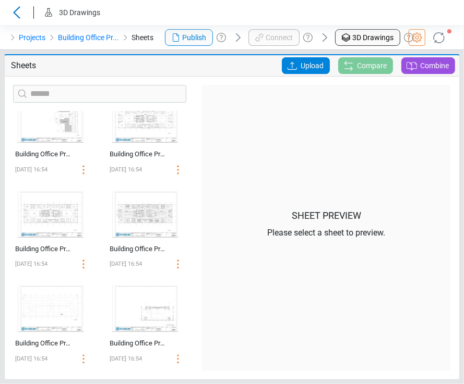
click at [182, 68] on div at bounding box center [207, 65] width 141 height 17
click at [34, 35] on link "Projects" at bounding box center [32, 37] width 27 height 13
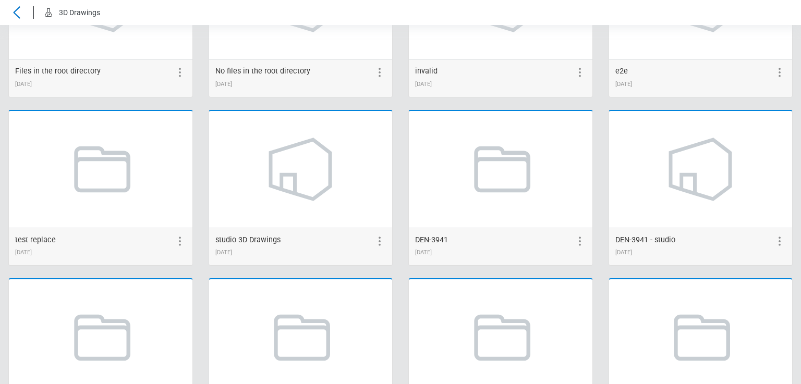
scroll to position [550, 0]
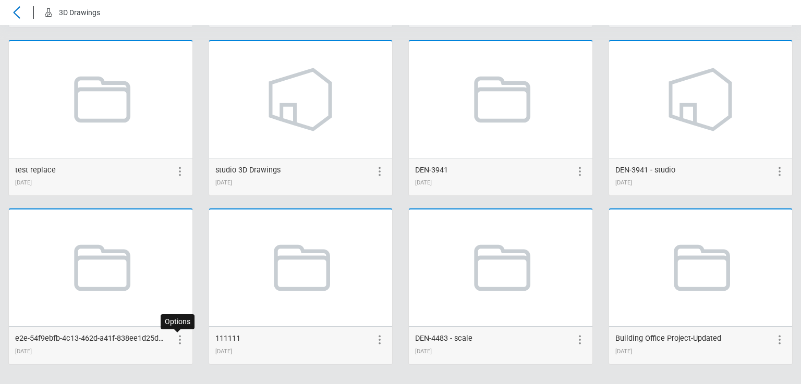
click at [176, 337] on icon at bounding box center [180, 340] width 13 height 13
click at [160, 339] on icon at bounding box center [161, 340] width 13 height 13
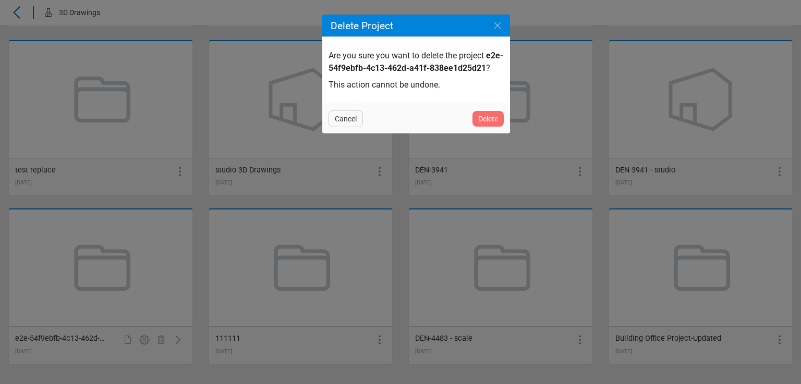
click at [463, 125] on span "Delete" at bounding box center [488, 119] width 20 height 13
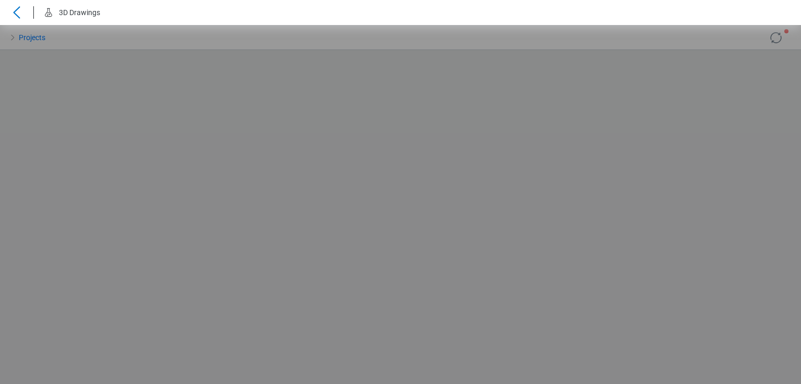
scroll to position [0, 0]
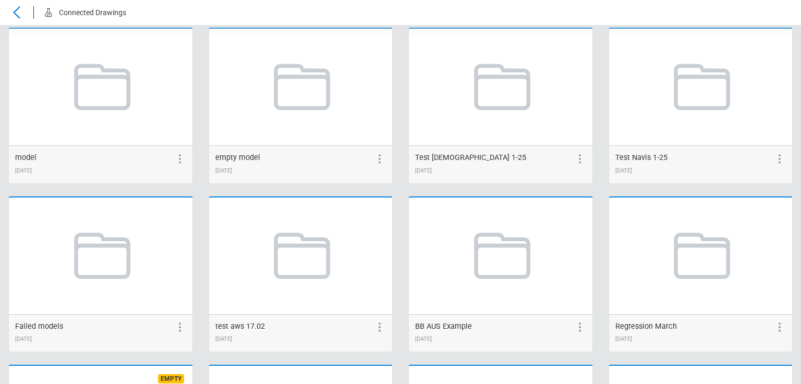
scroll to position [2067, 0]
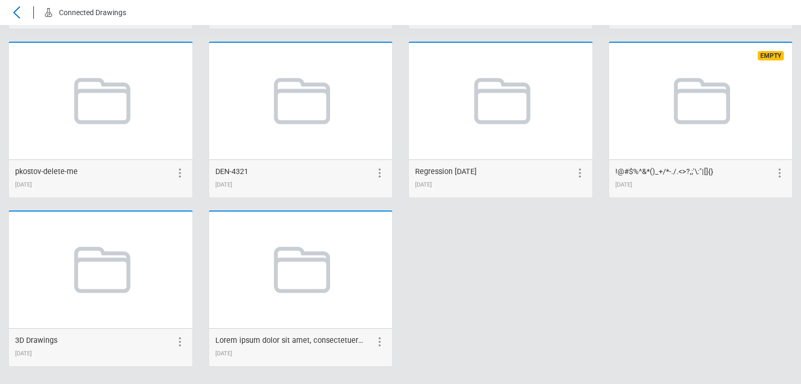
click at [372, 346] on div "Lorem ipsum dolor sit amet, consectetuer adipiscing elit. Aenean commodo ligula…" at bounding box center [301, 348] width 184 height 38
click at [373, 337] on icon at bounding box center [379, 342] width 13 height 13
click at [312, 283] on icon at bounding box center [300, 269] width 79 height 79
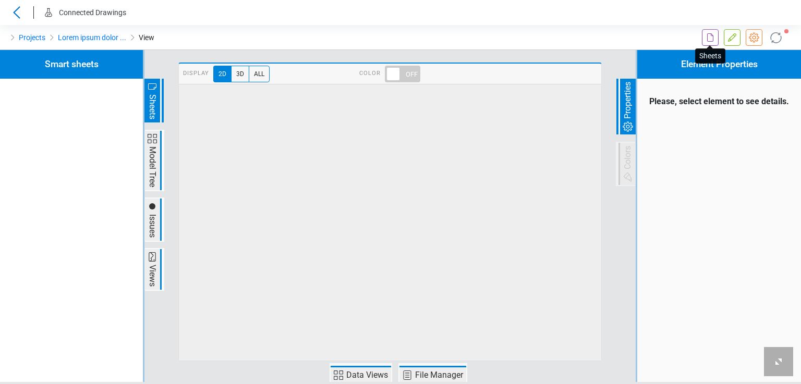
click at [713, 37] on icon at bounding box center [710, 37] width 6 height 8
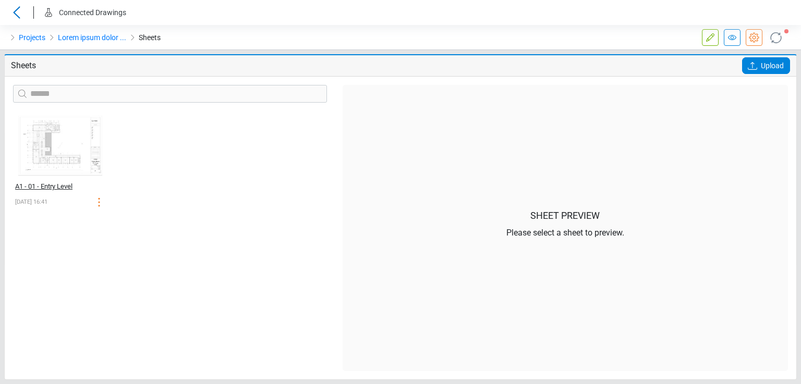
click at [35, 186] on div "A1 - 01 - Entry Level" at bounding box center [48, 186] width 67 height 10
select select "*****"
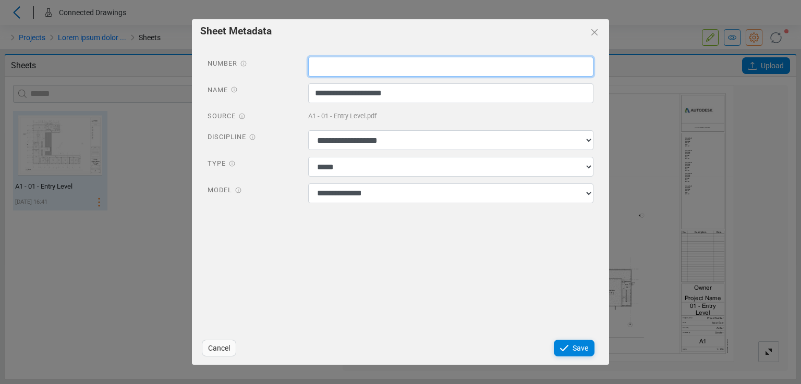
click at [362, 71] on input "text" at bounding box center [451, 67] width 286 height 20
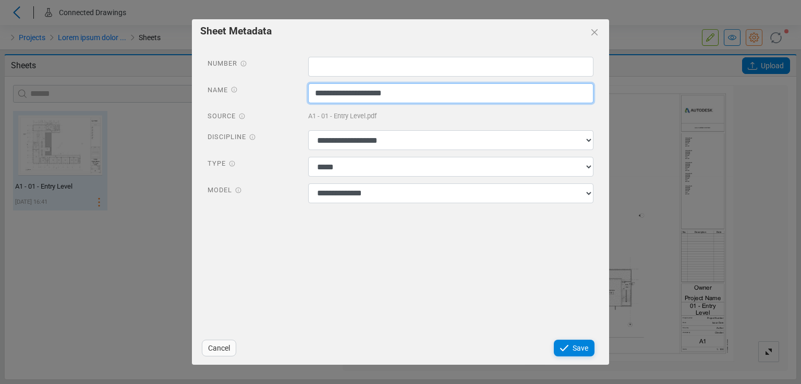
drag, startPoint x: 314, startPoint y: 95, endPoint x: 325, endPoint y: 95, distance: 11.0
click at [325, 95] on input "**********" at bounding box center [451, 93] width 286 height 20
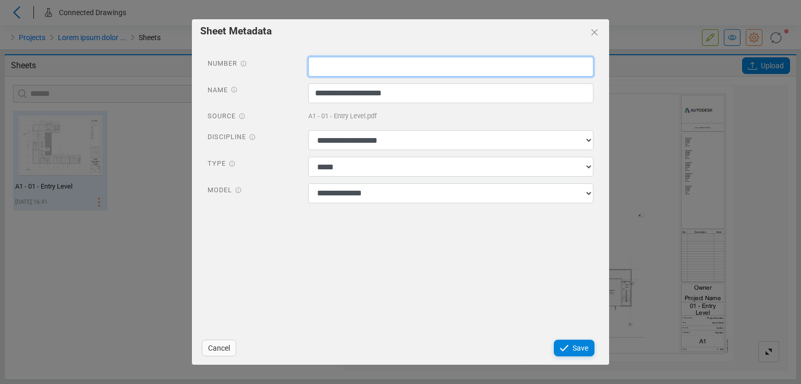
click at [324, 72] on input "text" at bounding box center [451, 67] width 286 height 20
paste input "**"
type input "**"
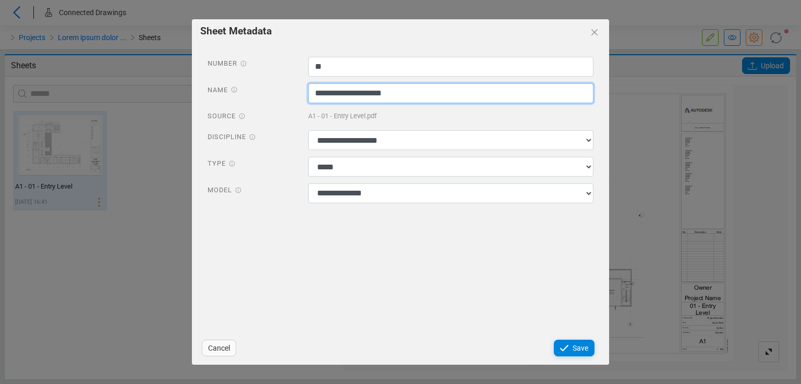
drag, startPoint x: 332, startPoint y: 92, endPoint x: 301, endPoint y: 95, distance: 31.0
click at [301, 95] on div "**********" at bounding box center [450, 94] width 301 height 22
type input "**********"
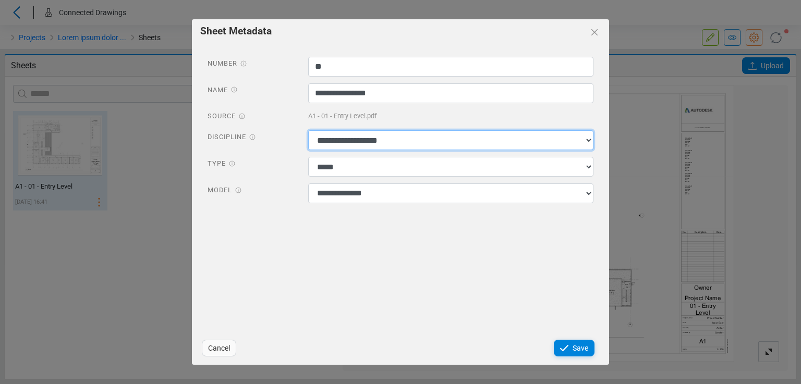
click at [335, 141] on select "**********" at bounding box center [451, 140] width 286 height 20
select select "**********"
click at [308, 130] on select "**********" at bounding box center [451, 140] width 286 height 20
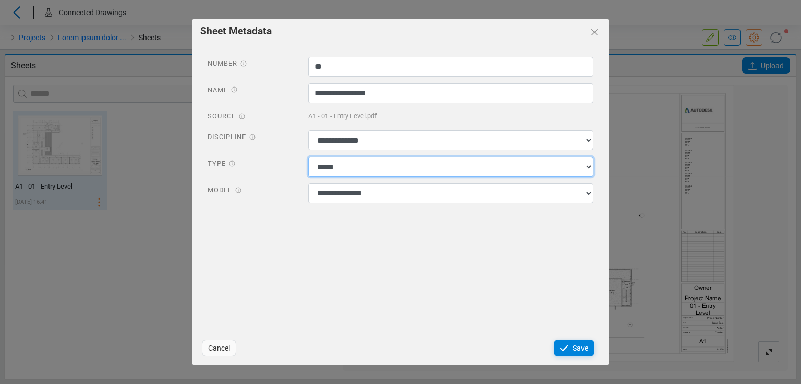
click at [332, 166] on select "**********" at bounding box center [451, 167] width 286 height 20
select select "*********"
click at [308, 157] on select "**********" at bounding box center [451, 167] width 286 height 20
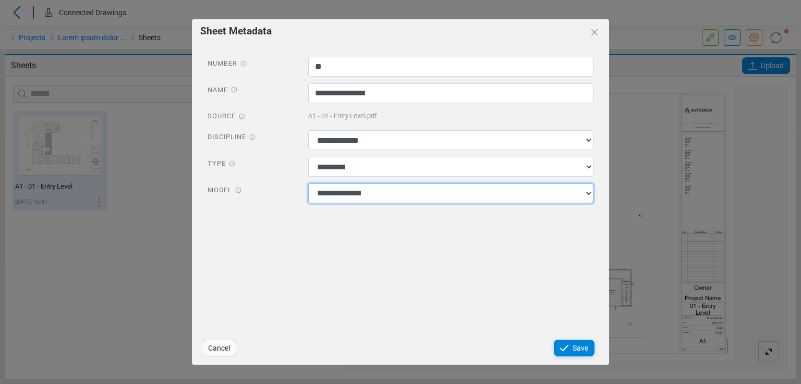
click at [335, 193] on select "**********" at bounding box center [451, 194] width 286 height 20
select select "**********"
click at [308, 184] on select "**********" at bounding box center [451, 194] width 286 height 20
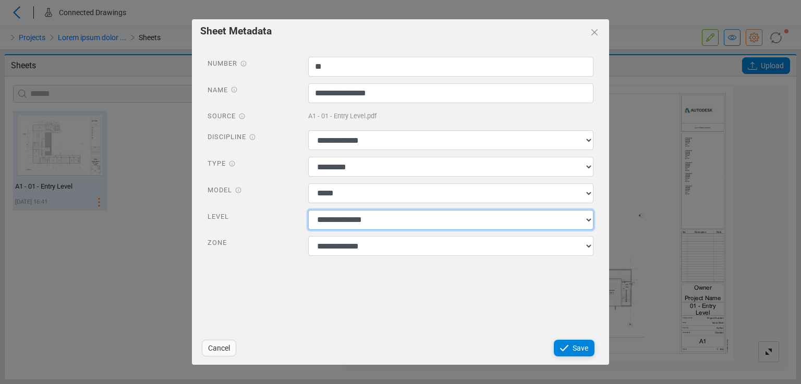
click at [490, 219] on select "**********" at bounding box center [451, 220] width 286 height 20
select select "**********"
click at [308, 210] on select "**********" at bounding box center [451, 220] width 286 height 20
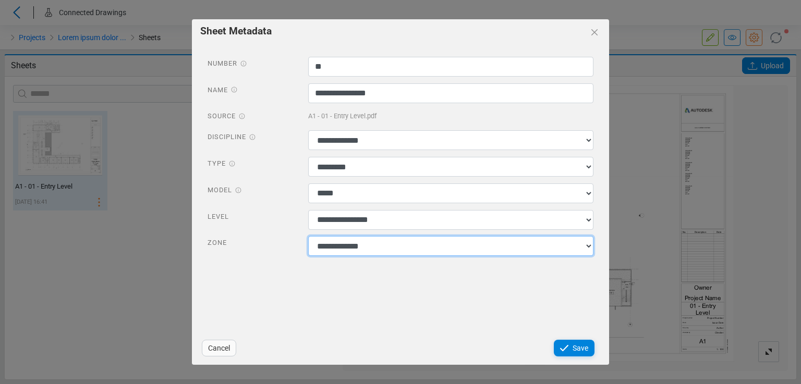
click at [456, 248] on select "**********" at bounding box center [451, 246] width 286 height 20
select select "******"
click at [308, 237] on select "**********" at bounding box center [451, 246] width 286 height 20
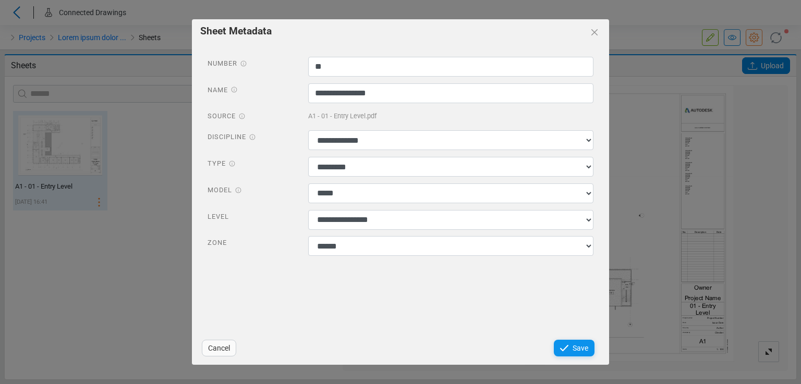
click at [580, 344] on span "Save" at bounding box center [581, 348] width 16 height 13
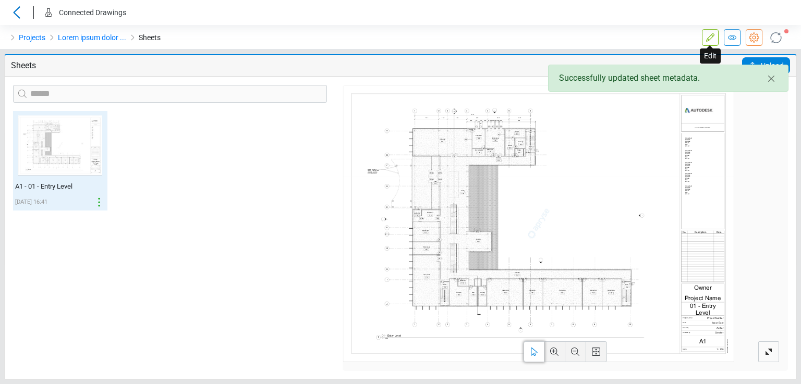
click at [711, 39] on icon at bounding box center [710, 37] width 8 height 8
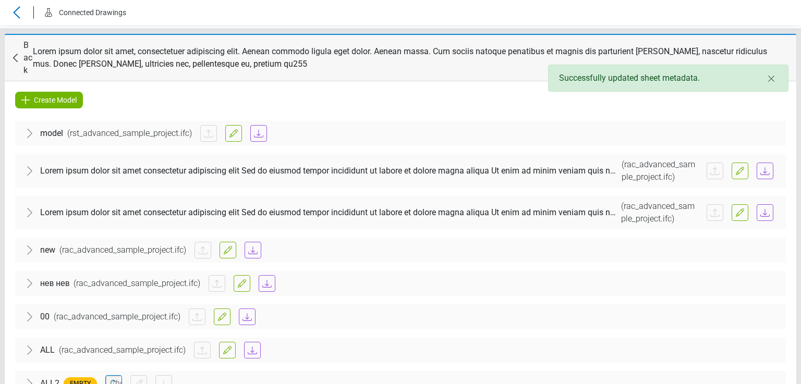
scroll to position [33, 0]
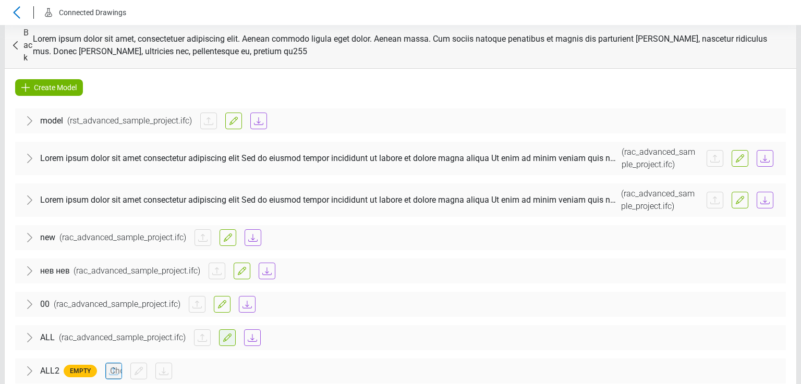
click at [221, 332] on icon at bounding box center [227, 338] width 13 height 13
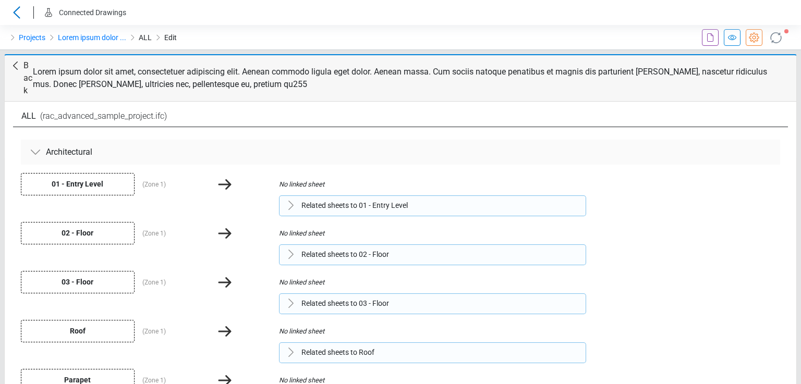
drag, startPoint x: 306, startPoint y: 189, endPoint x: 312, endPoint y: 208, distance: 20.0
click at [306, 200] on span "Related sheets to 01 - Entry Level" at bounding box center [354, 205] width 106 height 11
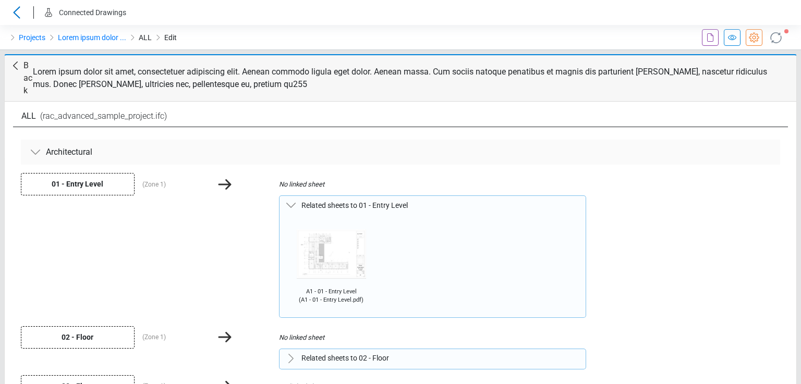
click at [318, 228] on img at bounding box center [331, 254] width 86 height 67
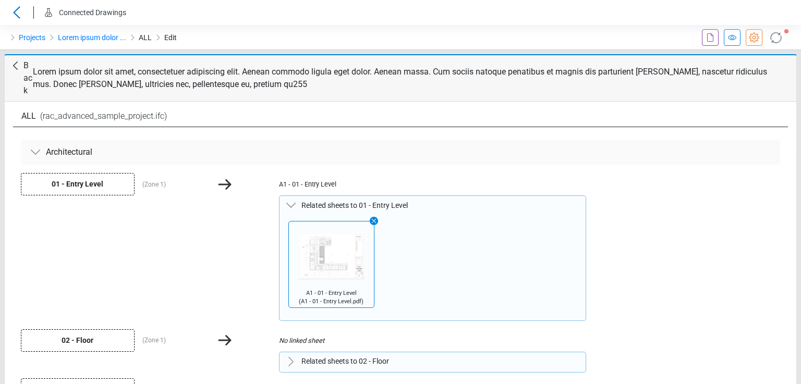
click at [19, 70] on icon at bounding box center [15, 65] width 13 height 13
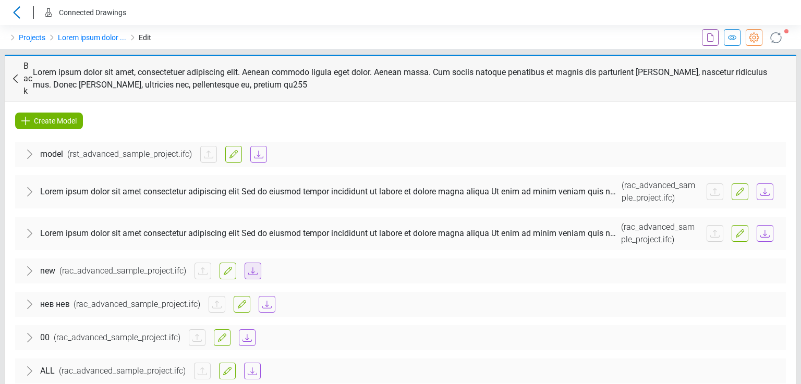
scroll to position [33, 0]
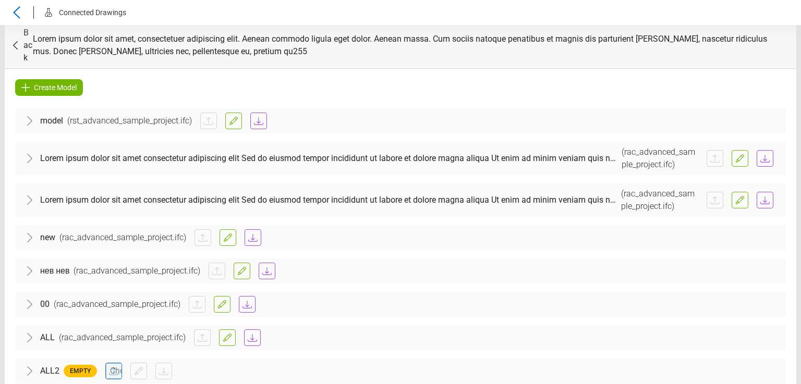
click at [103, 332] on span "( rac_advanced_sample_project.ifc )" at bounding box center [122, 338] width 135 height 13
click at [66, 363] on span "Architectural" at bounding box center [64, 369] width 46 height 13
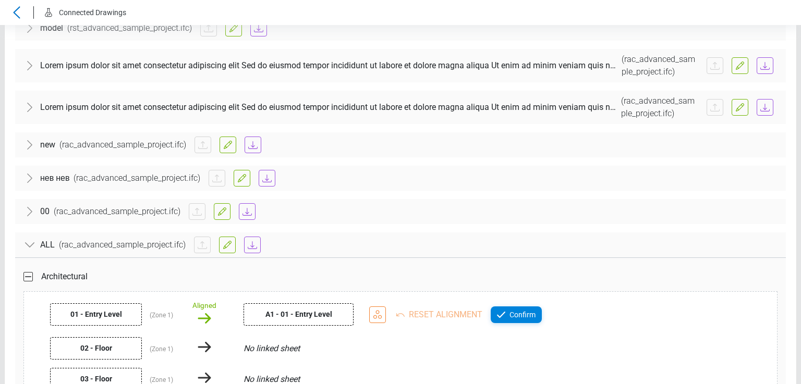
scroll to position [299, 0]
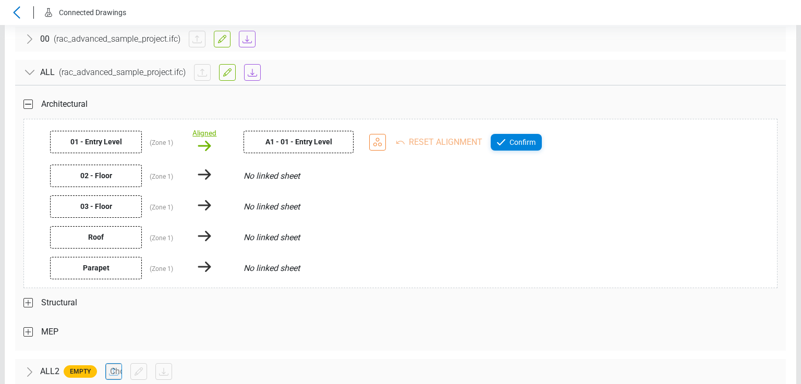
click at [200, 128] on div "Aligned" at bounding box center [204, 133] width 24 height 10
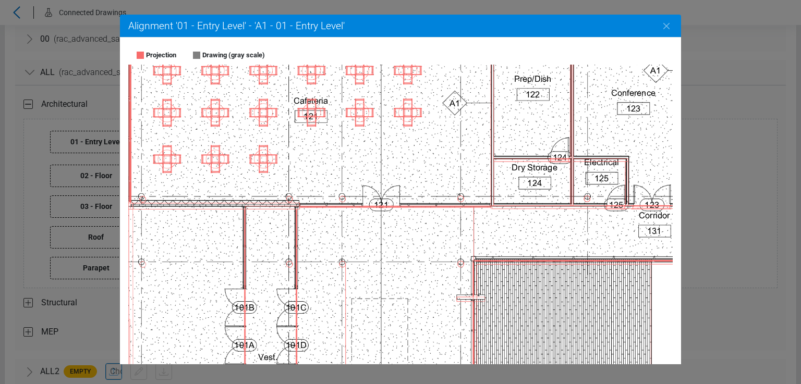
drag, startPoint x: 261, startPoint y: 150, endPoint x: 392, endPoint y: 161, distance: 131.3
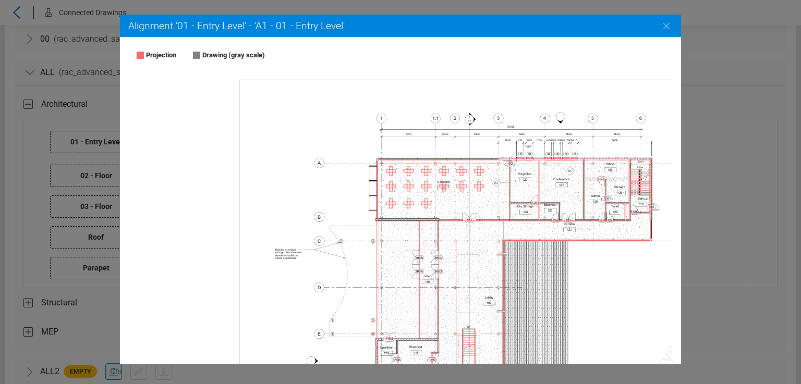
drag, startPoint x: 387, startPoint y: 178, endPoint x: 338, endPoint y: 195, distance: 51.5
click at [373, 261] on icon at bounding box center [599, 361] width 588 height 446
click at [330, 255] on icon at bounding box center [599, 361] width 588 height 446
click at [338, 195] on icon at bounding box center [599, 361] width 588 height 446
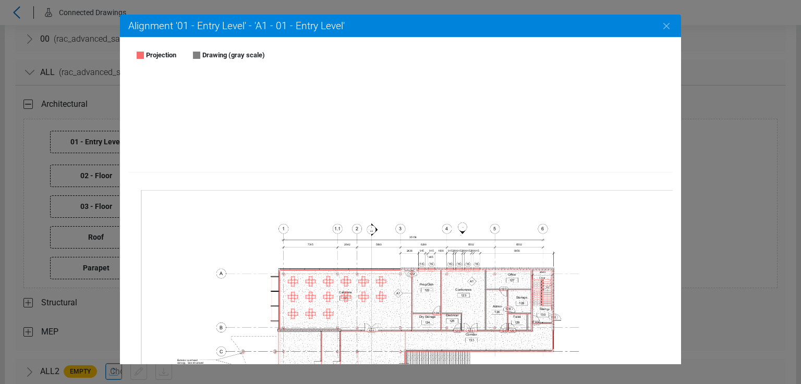
drag, startPoint x: 304, startPoint y: 208, endPoint x: 432, endPoint y: 270, distance: 142.3
click at [665, 26] on icon "Close" at bounding box center [666, 26] width 13 height 13
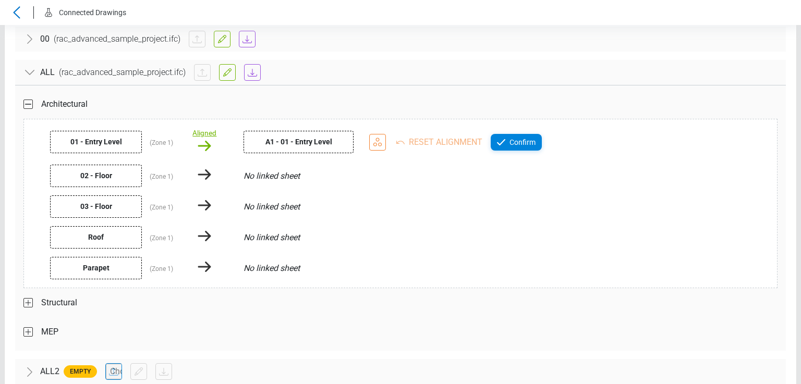
click at [203, 128] on div "Aligned" at bounding box center [204, 133] width 24 height 10
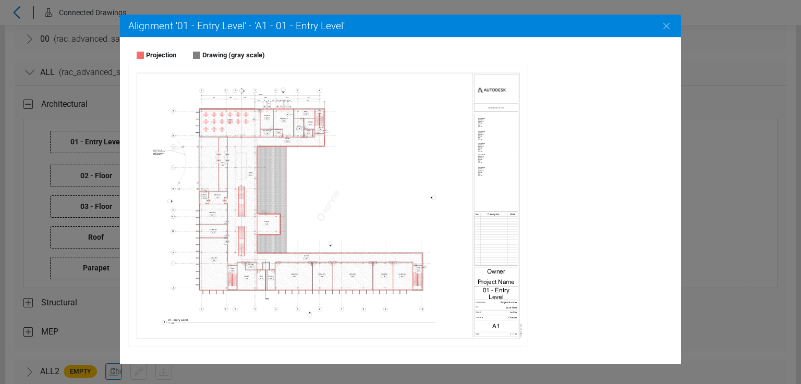
click at [84, 117] on div "Alignment '01 - Entry Level' - 'A1 - 01 - Entry Level' Projection Drawing (gray…" at bounding box center [400, 192] width 801 height 384
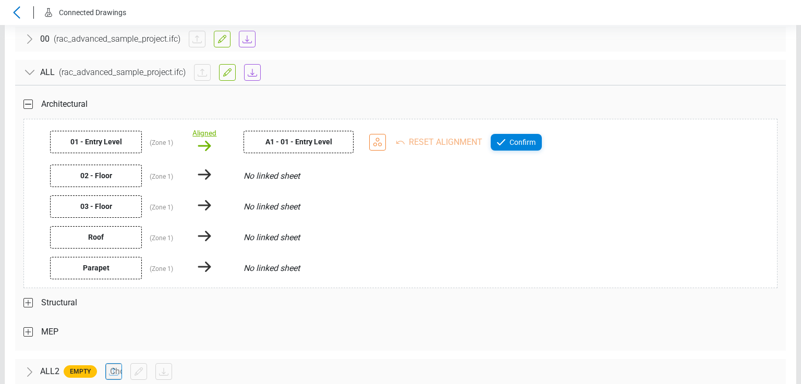
click at [203, 128] on div "Aligned" at bounding box center [204, 133] width 24 height 10
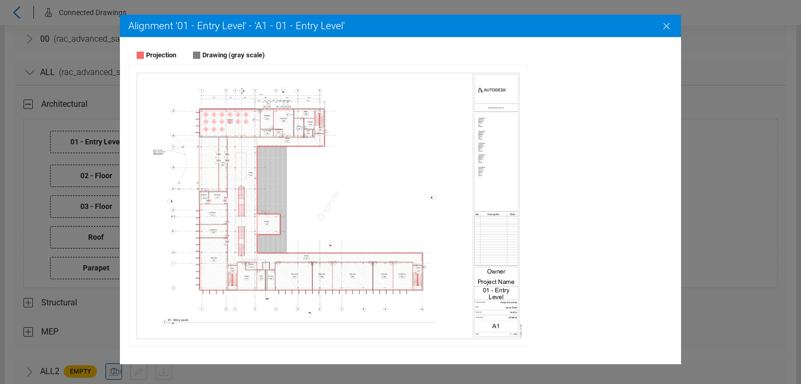
click at [665, 27] on icon "Close" at bounding box center [666, 26] width 6 height 6
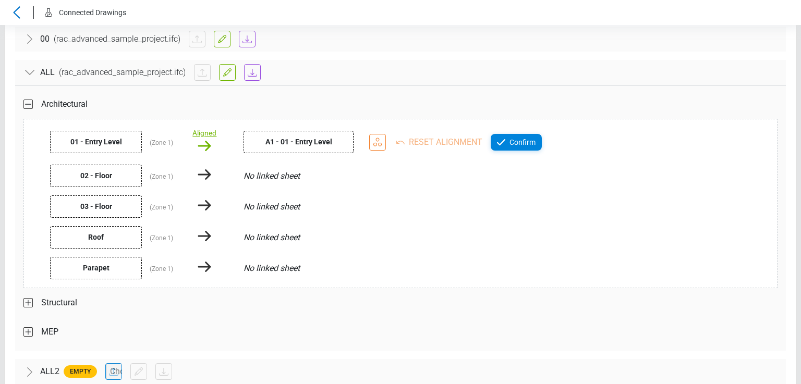
click at [202, 128] on div "Aligned" at bounding box center [204, 133] width 24 height 10
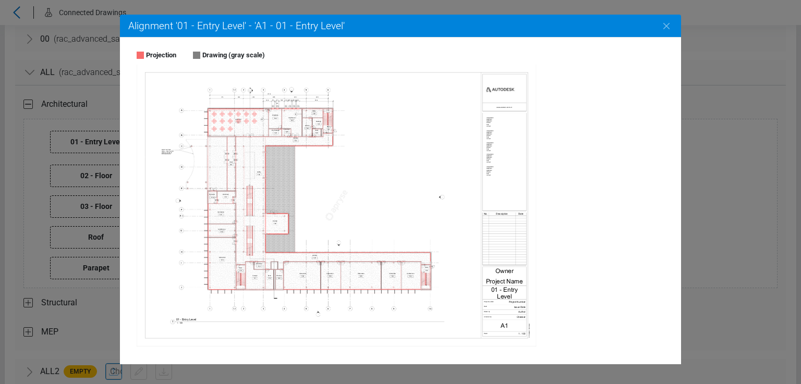
drag, startPoint x: 384, startPoint y: 154, endPoint x: 545, endPoint y: 160, distance: 161.8
click at [435, 154] on icon at bounding box center [309, 200] width 269 height 203
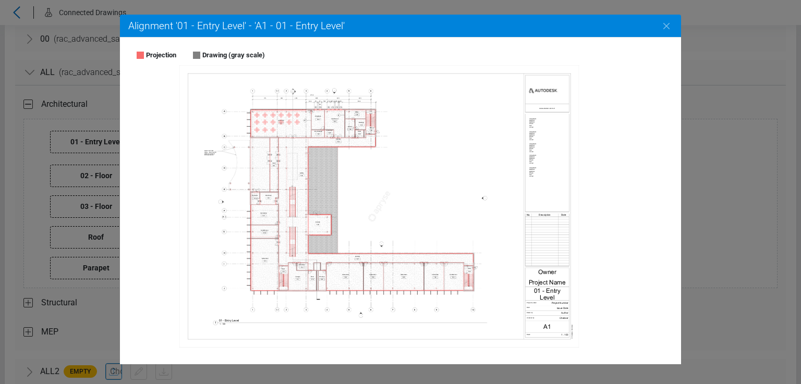
drag, startPoint x: 632, startPoint y: 147, endPoint x: 665, endPoint y: 147, distance: 33.4
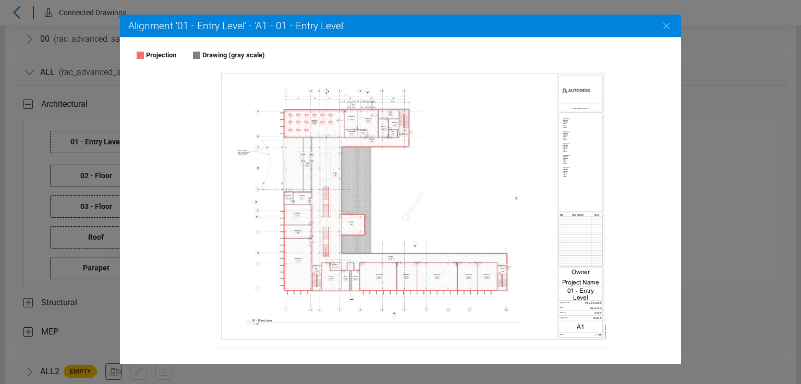
click at [57, 111] on div "Alignment '01 - Entry Level' - 'A1 - 01 - Entry Level' Projection Drawing (gray…" at bounding box center [400, 192] width 801 height 384
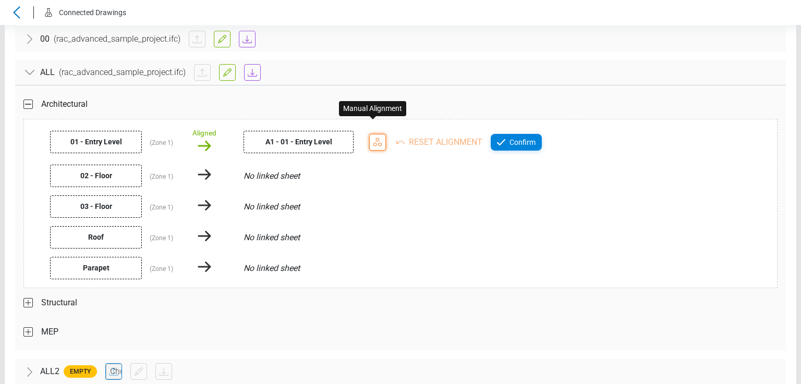
click at [373, 136] on icon at bounding box center [377, 142] width 13 height 13
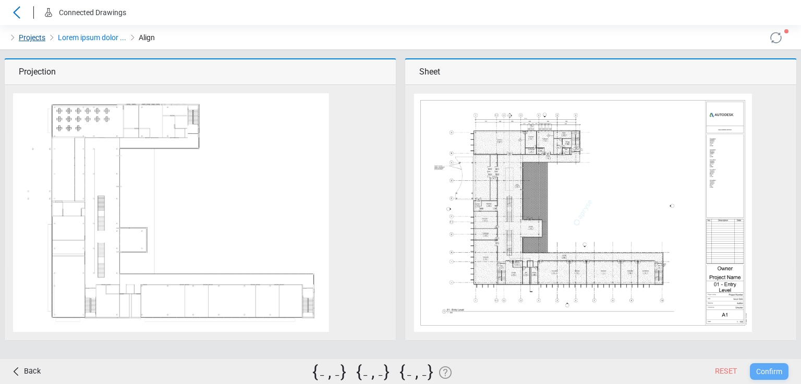
click at [40, 37] on link "Projects" at bounding box center [32, 37] width 27 height 13
click at [74, 38] on link "Lorem ipsum dolor ..." at bounding box center [92, 37] width 68 height 13
click at [149, 38] on span "Align" at bounding box center [147, 37] width 16 height 13
click at [776, 38] on icon at bounding box center [776, 37] width 17 height 17
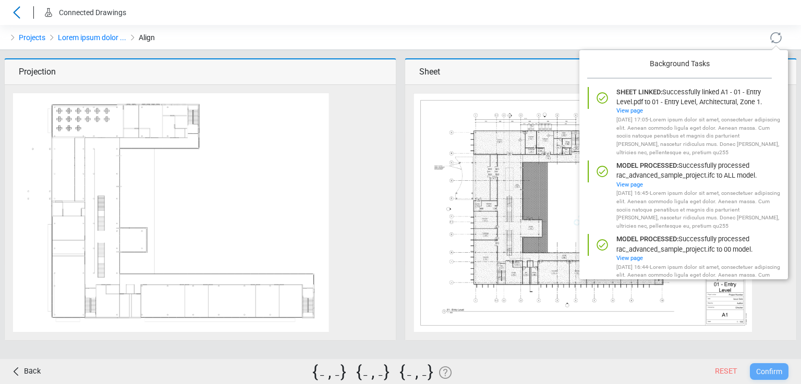
click at [776, 38] on icon at bounding box center [776, 37] width 17 height 17
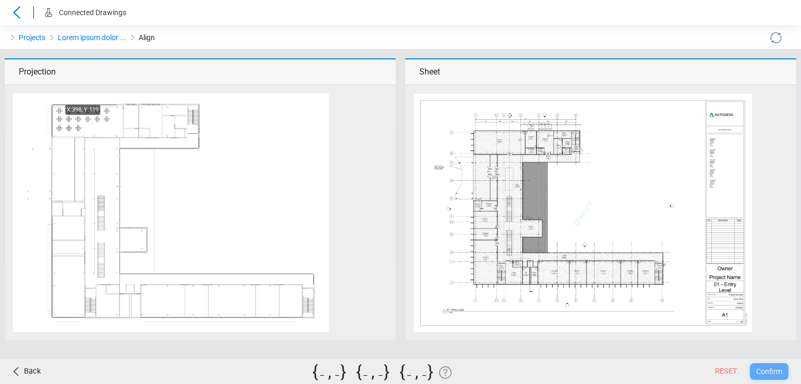
click at [52, 105] on img at bounding box center [171, 212] width 316 height 239
click at [473, 154] on img at bounding box center [583, 212] width 338 height 239
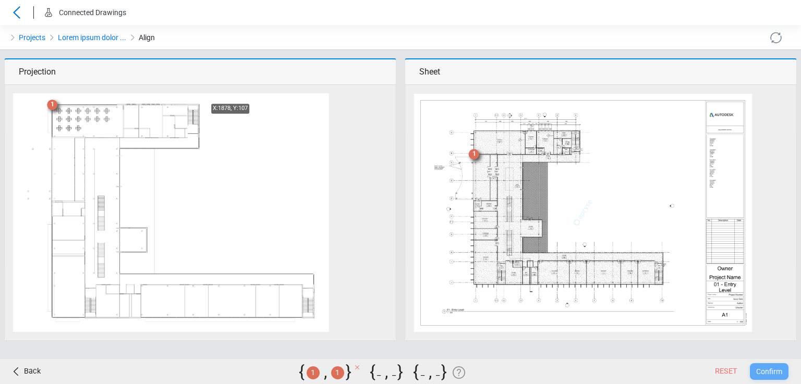
click at [198, 104] on img at bounding box center [171, 212] width 316 height 239
click at [580, 153] on img at bounding box center [583, 212] width 338 height 239
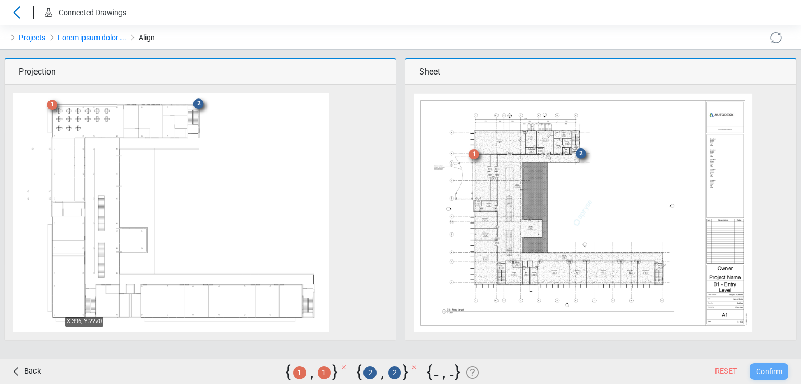
click at [52, 317] on img at bounding box center [171, 212] width 316 height 239
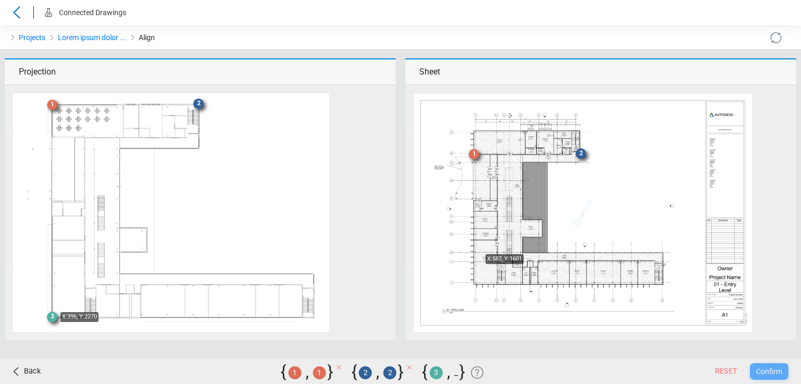
click at [472, 254] on img at bounding box center [583, 212] width 338 height 239
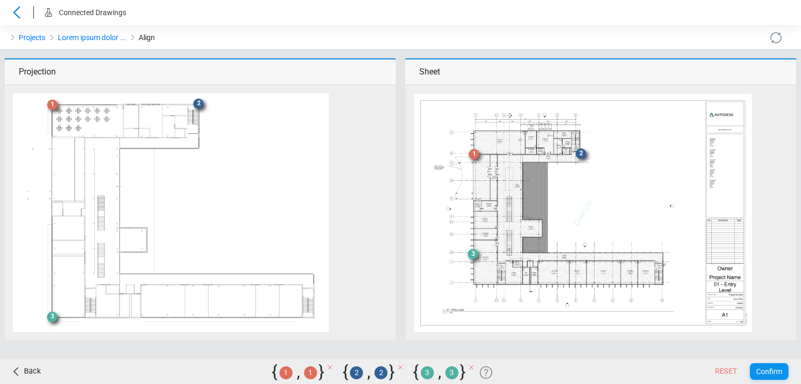
click at [770, 365] on div "Confirm" at bounding box center [769, 371] width 39 height 17
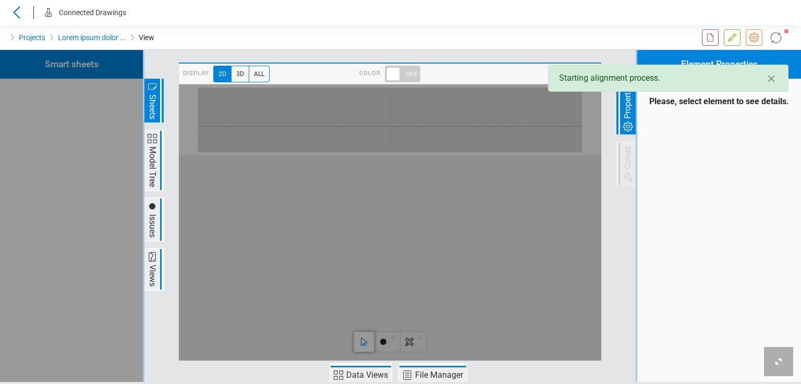
click at [777, 37] on icon at bounding box center [776, 37] width 17 height 17
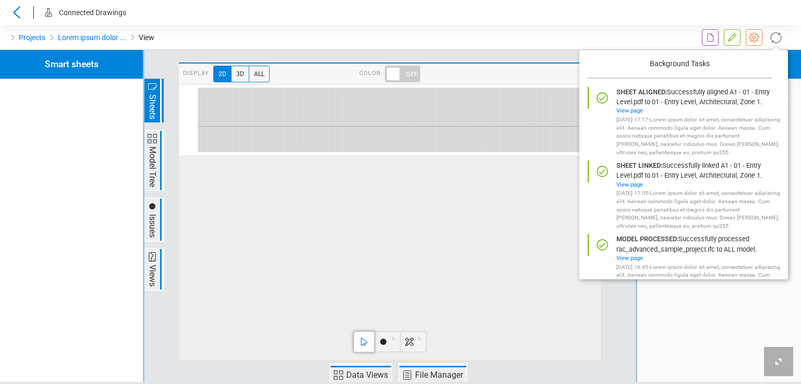
click at [777, 37] on icon at bounding box center [776, 37] width 17 height 17
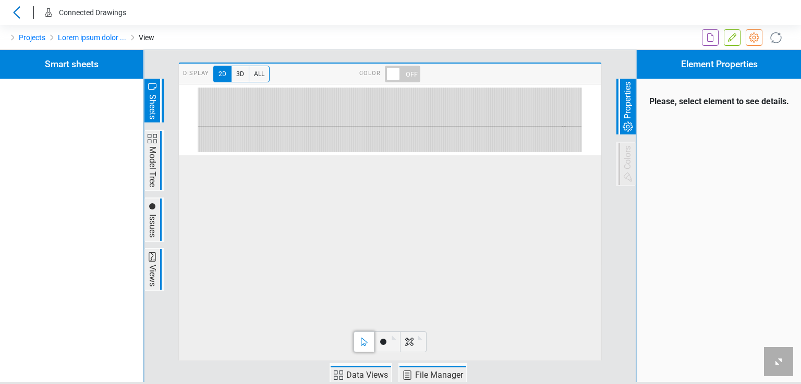
click at [752, 35] on icon at bounding box center [754, 37] width 13 height 13
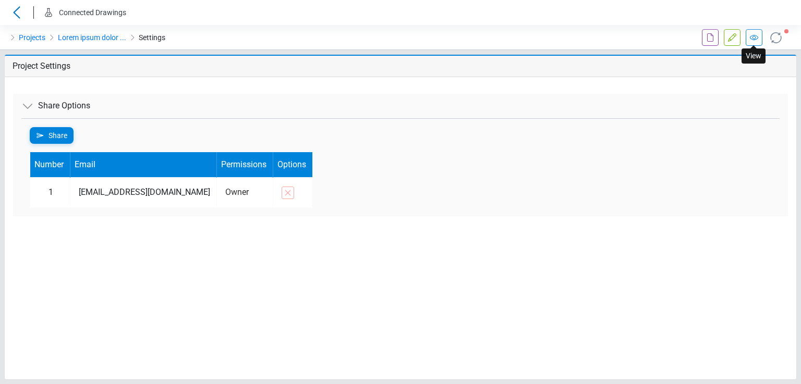
click at [751, 39] on icon at bounding box center [754, 37] width 13 height 13
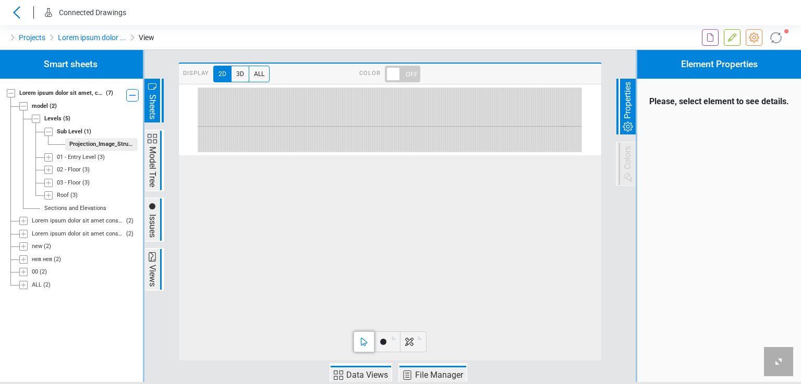
click at [34, 285] on div "ALL" at bounding box center [37, 285] width 10 height 9
click at [45, 297] on div "Levels" at bounding box center [52, 298] width 17 height 9
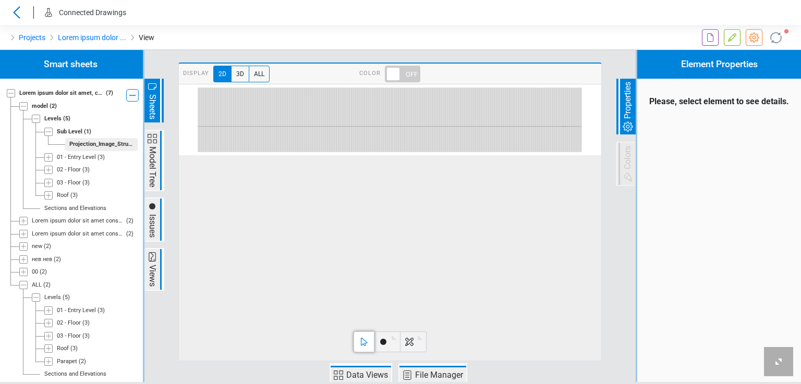
click at [59, 312] on div "01 - Entry Level" at bounding box center [76, 311] width 39 height 9
click at [76, 322] on div "A1 - 01 - Entry Level" at bounding box center [94, 323] width 51 height 9
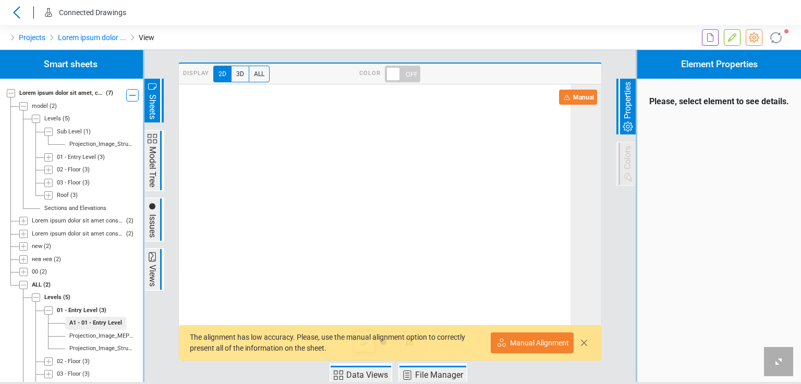
click at [403, 66] on span at bounding box center [402, 74] width 35 height 17
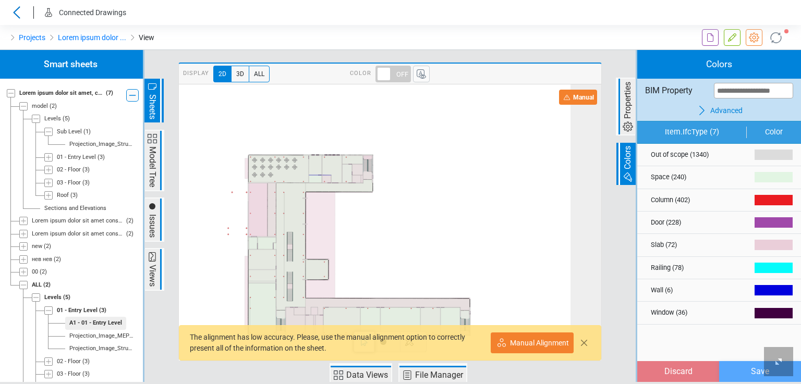
click at [733, 43] on icon at bounding box center [732, 37] width 13 height 13
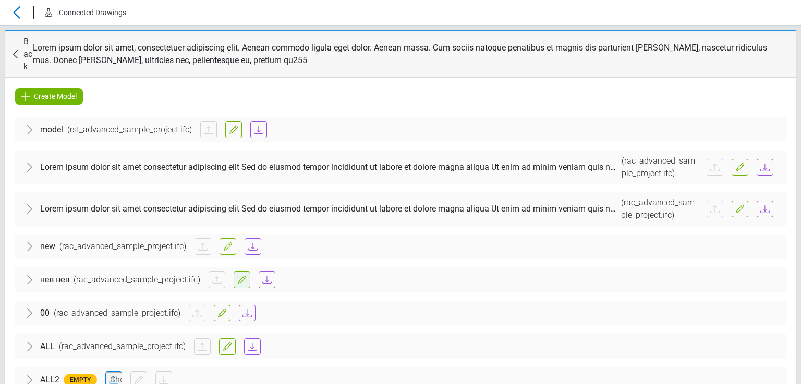
scroll to position [33, 0]
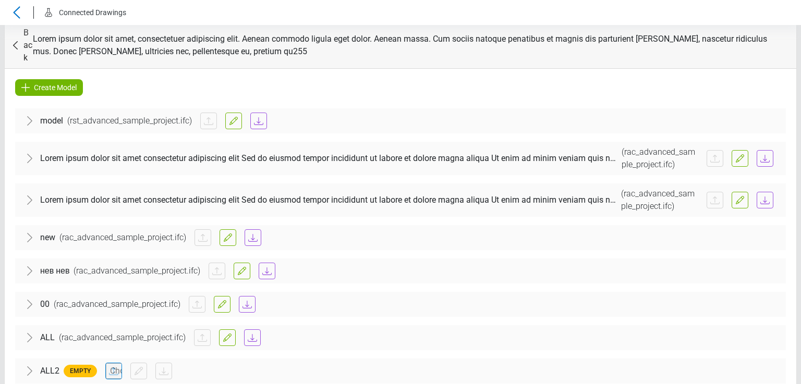
click at [101, 333] on div "ALL ( rac_advanced_sample_project.ifc )" at bounding box center [400, 337] width 771 height 25
click at [93, 355] on div "Architectural" at bounding box center [400, 369] width 754 height 29
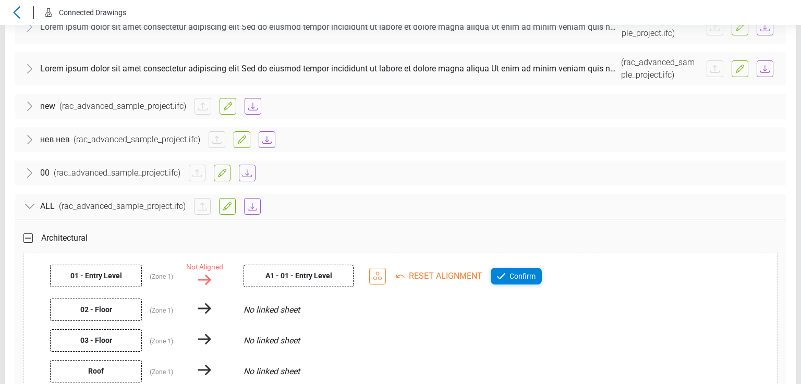
scroll to position [299, 0]
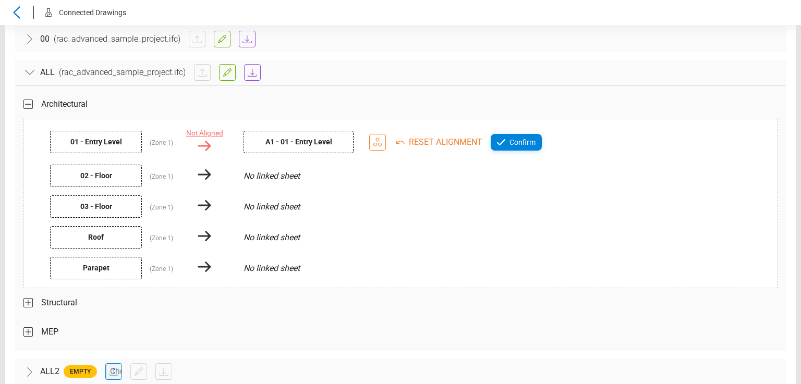
click at [202, 128] on div "Not Aligned" at bounding box center [204, 133] width 37 height 10
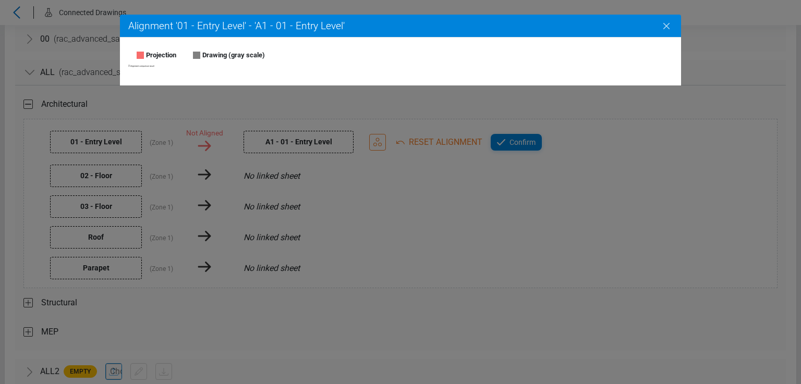
click at [671, 25] on icon "Close" at bounding box center [666, 26] width 13 height 13
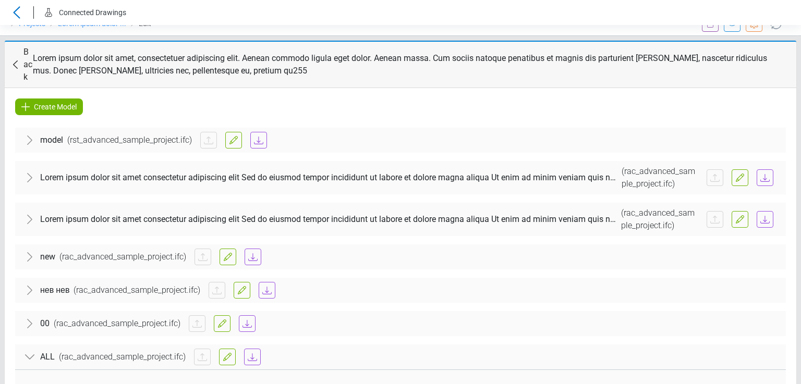
scroll to position [0, 0]
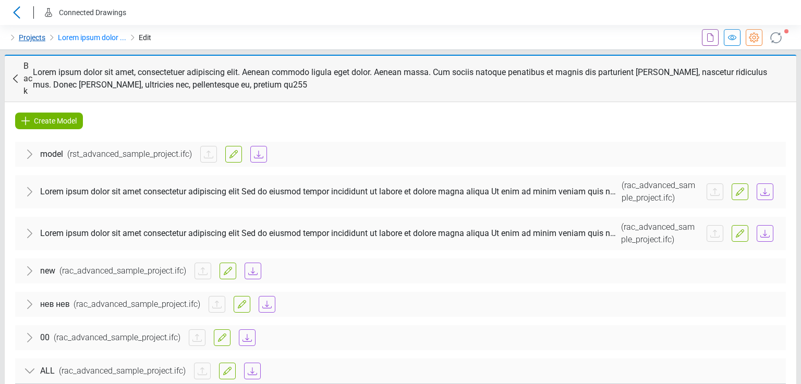
click at [35, 41] on link "Projects" at bounding box center [32, 37] width 27 height 13
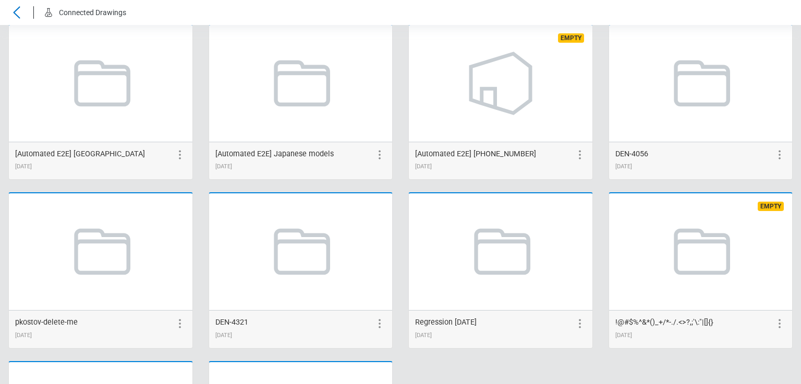
scroll to position [2067, 0]
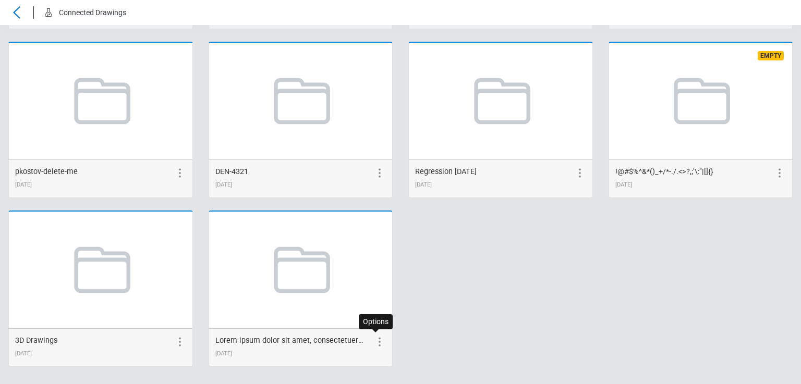
click at [373, 339] on icon at bounding box center [379, 342] width 13 height 13
click at [356, 337] on icon at bounding box center [361, 342] width 13 height 13
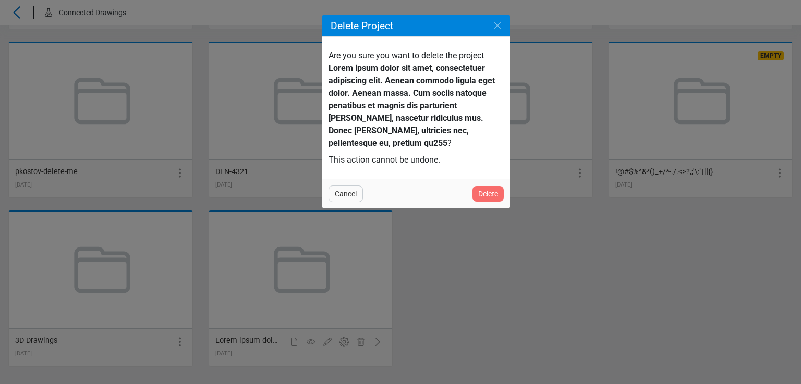
click at [479, 190] on span "Delete" at bounding box center [488, 194] width 20 height 13
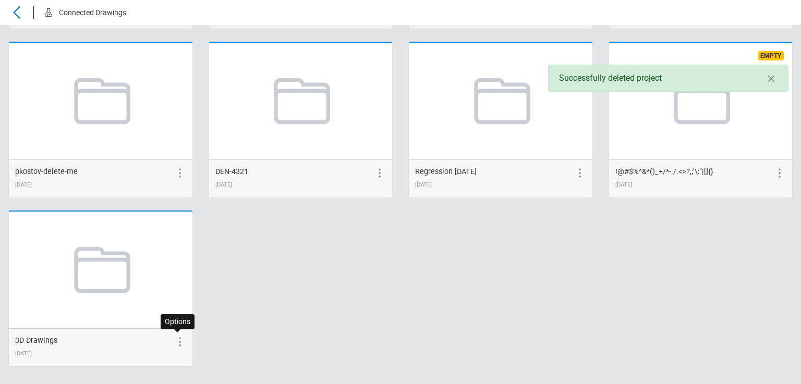
click at [179, 341] on icon at bounding box center [180, 342] width 13 height 13
click at [157, 338] on icon at bounding box center [161, 342] width 13 height 13
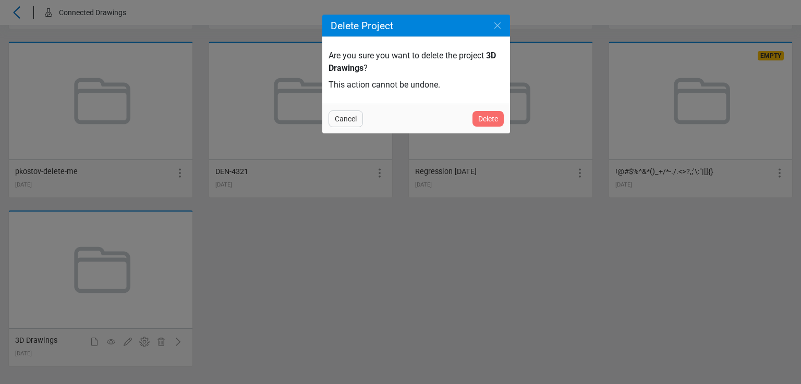
click at [484, 117] on span "Delete" at bounding box center [488, 119] width 20 height 13
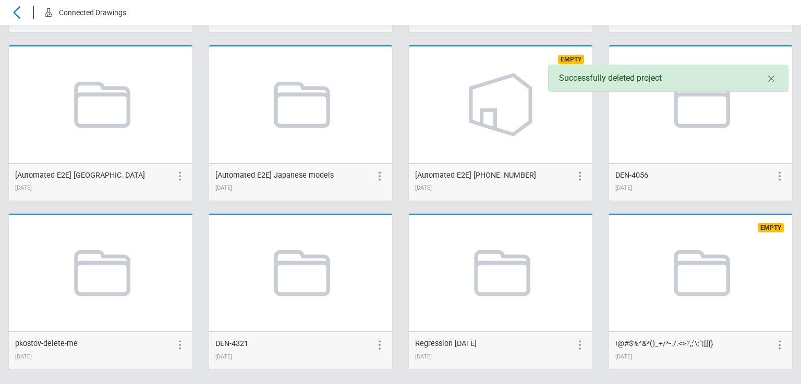
scroll to position [1898, 0]
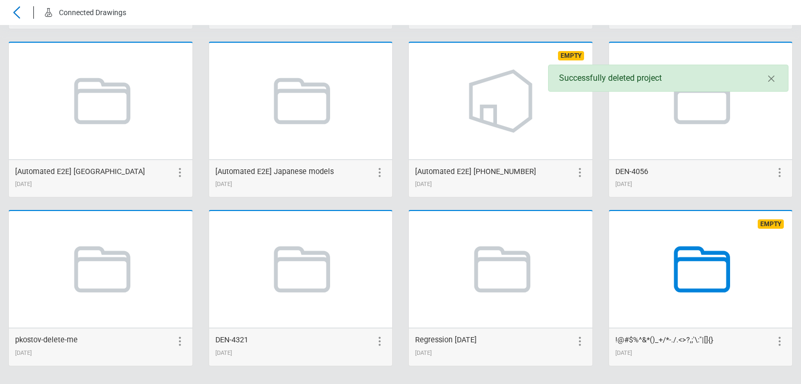
click at [694, 259] on icon at bounding box center [700, 269] width 79 height 79
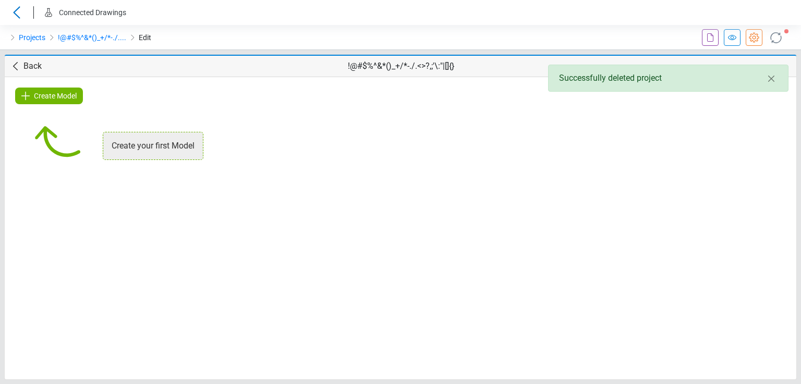
click at [67, 94] on span "Create Model" at bounding box center [55, 96] width 43 height 13
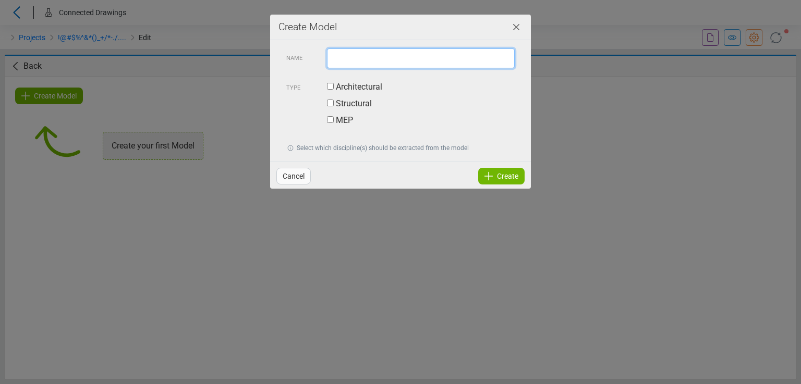
click at [339, 55] on input "text" at bounding box center [421, 58] width 188 height 20
type input "****"
click at [330, 83] on label "Architectural" at bounding box center [354, 87] width 55 height 13
click at [494, 176] on icon at bounding box center [488, 176] width 13 height 13
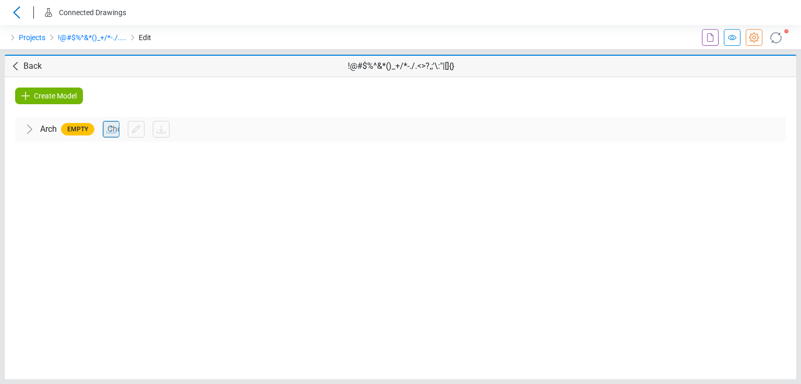
click at [105, 126] on input "file" at bounding box center [111, 130] width 16 height 16
type input "**********"
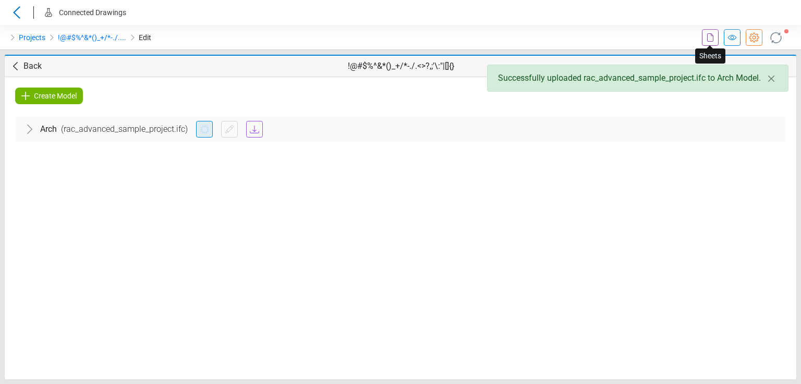
click at [710, 37] on icon at bounding box center [710, 37] width 13 height 13
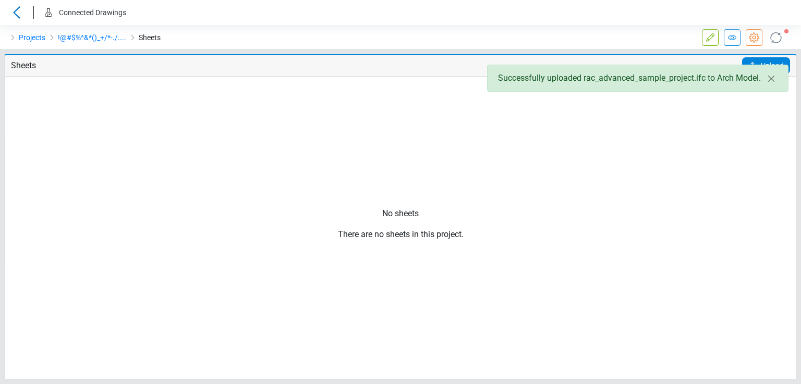
click at [761, 61] on span "Upload" at bounding box center [772, 65] width 23 height 17
click at [0, 0] on input "Upload" at bounding box center [0, 0] width 0 height 0
